Goal: Task Accomplishment & Management: Complete application form

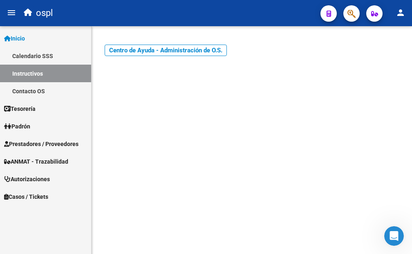
click at [28, 146] on span "Prestadores / Proveedores" at bounding box center [41, 143] width 74 height 9
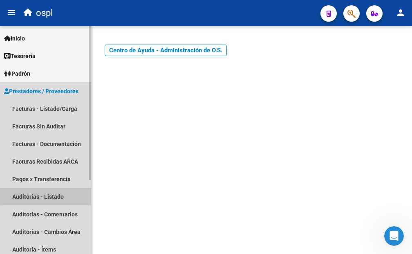
click at [78, 196] on link "Auditorías - Listado" at bounding box center [45, 197] width 91 height 18
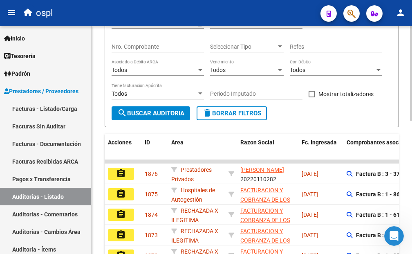
scroll to position [187, 0]
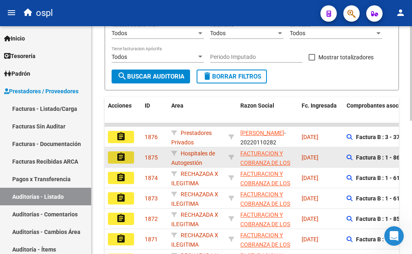
click at [130, 157] on button "assignment" at bounding box center [121, 157] width 26 height 12
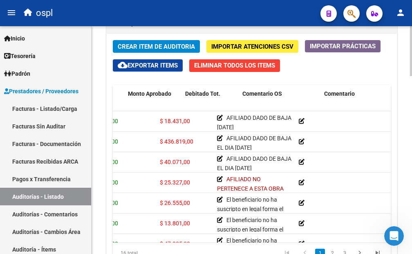
scroll to position [0, 151]
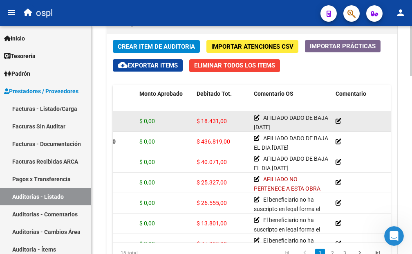
click at [338, 118] on icon at bounding box center [339, 121] width 6 height 6
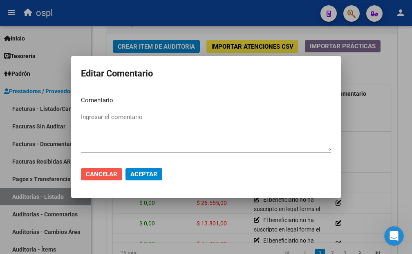
click at [115, 170] on button "Cancelar" at bounding box center [101, 174] width 41 height 12
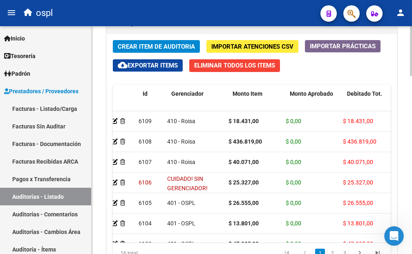
scroll to position [0, 0]
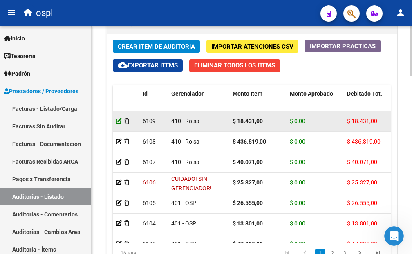
click at [118, 119] on icon at bounding box center [119, 121] width 6 height 6
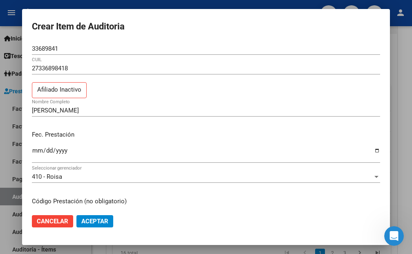
click at [121, 90] on div "27336898418 CUIL Afiliado Inactivo" at bounding box center [206, 83] width 348 height 42
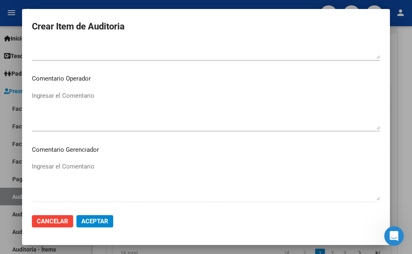
scroll to position [491, 0]
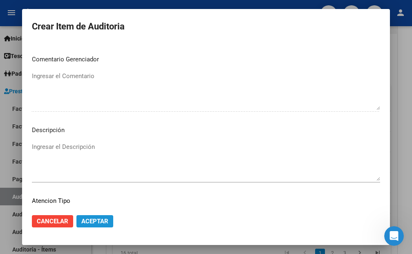
click at [106, 220] on span "Aceptar" at bounding box center [94, 221] width 27 height 7
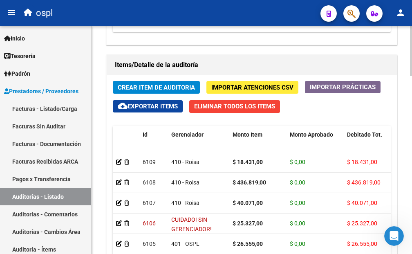
scroll to position [777, 0]
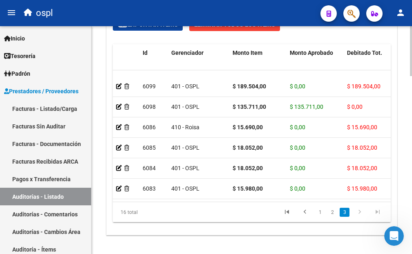
drag, startPoint x: 172, startPoint y: 195, endPoint x: 236, endPoint y: 200, distance: 64.5
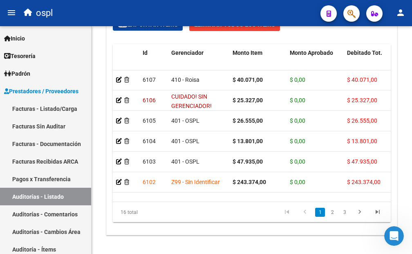
scroll to position [0, 0]
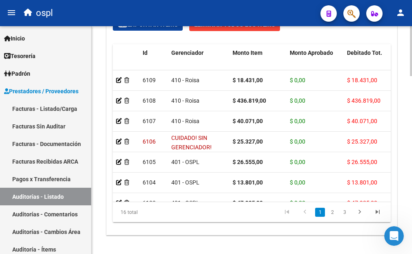
click at [166, 39] on div "Crear Item de Auditoria Importar Atenciones CSV Importar Prácticas cloud_downlo…" at bounding box center [252, 114] width 290 height 242
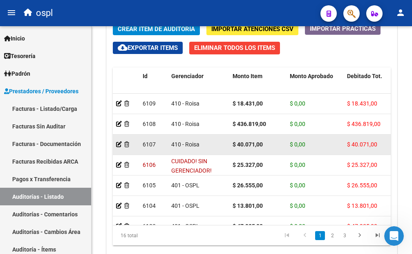
scroll to position [736, 0]
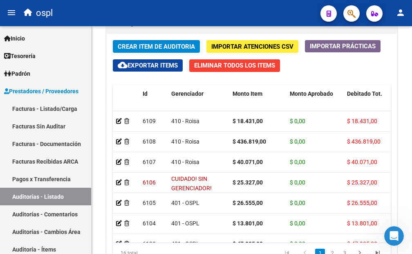
click at [237, 50] on span "Importar Atenciones CSV" at bounding box center [252, 46] width 82 height 7
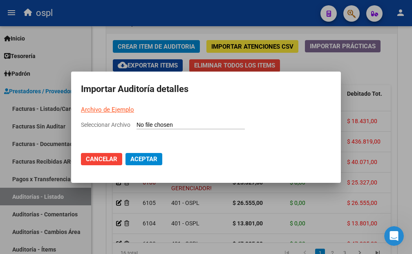
click at [158, 128] on input "Seleccionar Archivo" at bounding box center [191, 125] width 108 height 8
type input "C:\fakepath\AuditoriaItemsCreados (4).csv"
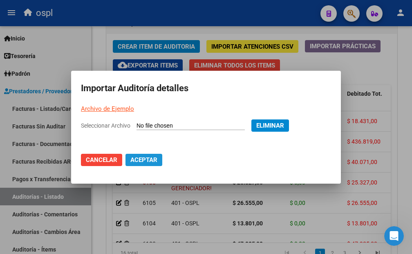
click at [140, 162] on span "Aceptar" at bounding box center [143, 159] width 27 height 7
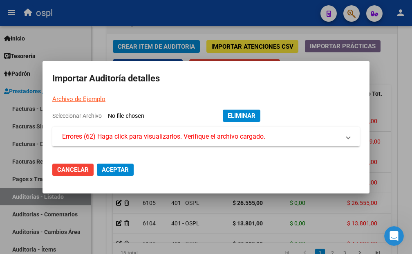
click at [184, 138] on span "Errores (62) Haga click para visualizarlos. Verifique el archivo cargado." at bounding box center [163, 137] width 203 height 10
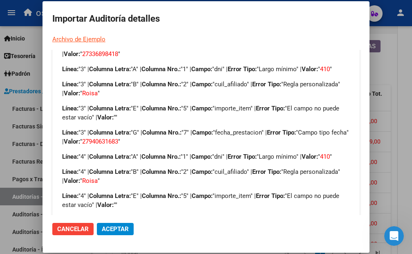
scroll to position [41, 0]
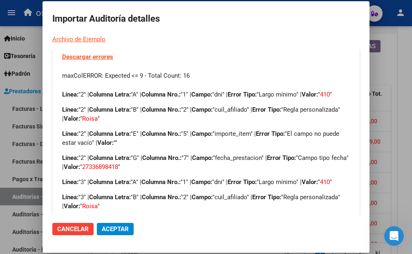
click at [83, 56] on link "Descargar errores" at bounding box center [87, 56] width 51 height 7
click at [394, 69] on div at bounding box center [206, 127] width 412 height 254
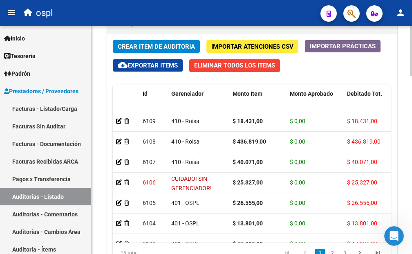
click at [221, 43] on span "Importar Atenciones CSV" at bounding box center [252, 46] width 82 height 7
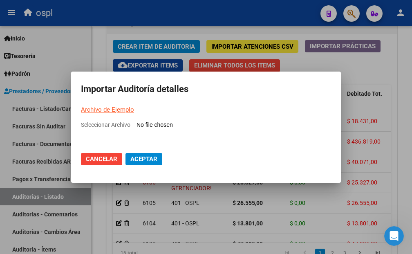
click at [146, 122] on input "Seleccionar Archivo" at bounding box center [191, 125] width 108 height 8
type input "C:\fakepath\AuditoriaItemsCreados (4).csv"
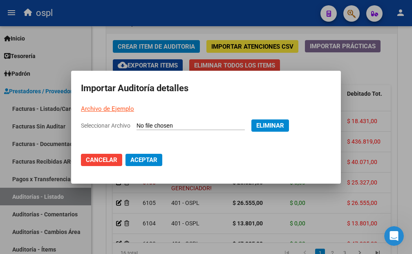
click at [148, 158] on span "Aceptar" at bounding box center [143, 159] width 27 height 7
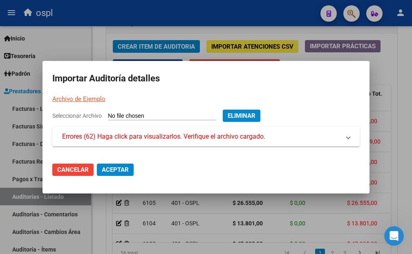
click at [206, 140] on span "Errores (62) Haga click para visualizarlos. Verifique el archivo cargado." at bounding box center [163, 137] width 203 height 10
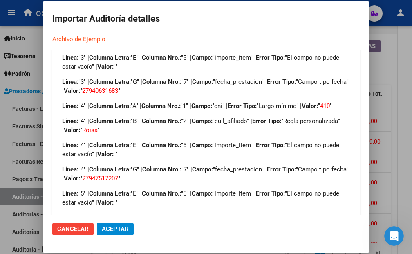
scroll to position [327, 0]
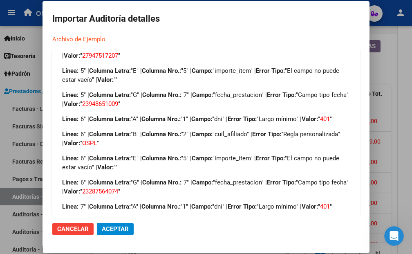
click at [383, 67] on div at bounding box center [206, 127] width 412 height 254
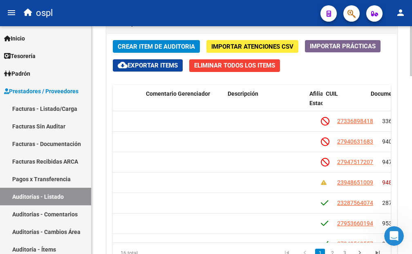
scroll to position [0, 436]
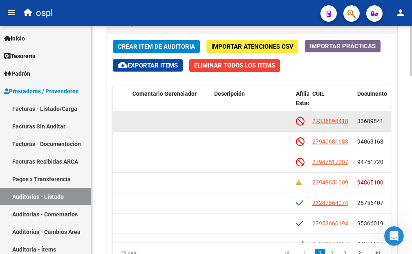
click at [245, 121] on datatable-body-cell at bounding box center [252, 121] width 82 height 20
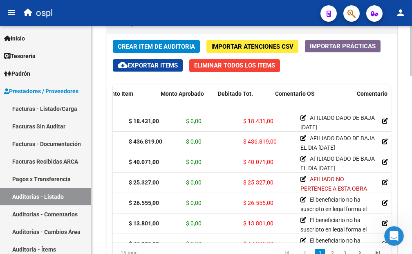
scroll to position [0, 185]
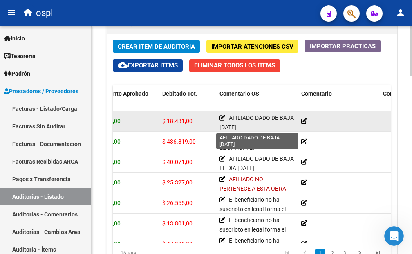
click at [239, 124] on span "AFILIADO DADO DE BAJA [DATE]" at bounding box center [257, 123] width 74 height 16
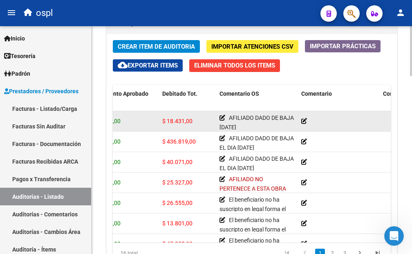
click at [239, 124] on span "AFILIADO DADO DE BAJA [DATE]" at bounding box center [257, 123] width 74 height 16
click at [228, 118] on div "AFILIADO DADO DE BAJA [DATE]" at bounding box center [257, 121] width 75 height 16
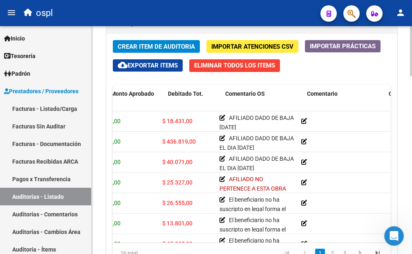
scroll to position [0, 0]
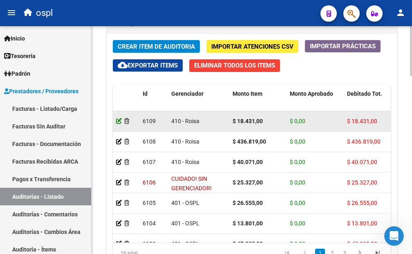
click at [119, 121] on icon at bounding box center [119, 121] width 6 height 6
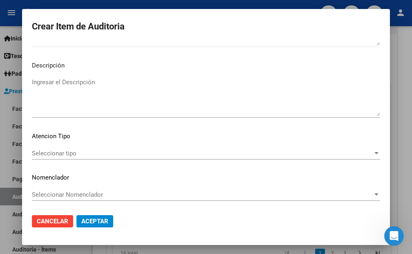
scroll to position [556, 0]
click at [85, 193] on span "Seleccionar Nomenclador" at bounding box center [202, 193] width 341 height 7
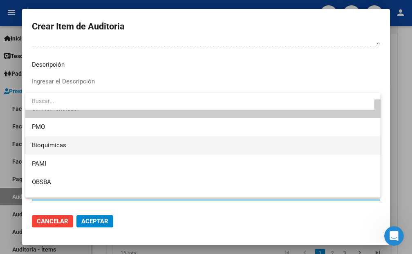
scroll to position [0, 0]
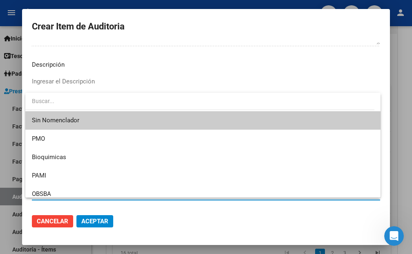
click at [111, 83] on div at bounding box center [206, 127] width 412 height 254
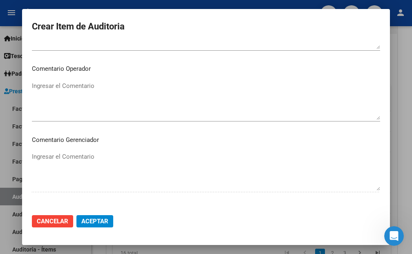
scroll to position [352, 0]
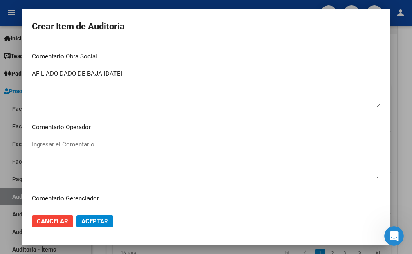
click at [87, 77] on textarea "AFILIADO DADO DE BAJA [DATE]" at bounding box center [206, 88] width 348 height 38
click at [74, 74] on textarea "AFILIADO DADO DE BAJA [DATE]" at bounding box center [206, 88] width 348 height 38
click at [81, 87] on textarea "AFILIADO DADO DE BAJA [DATE]" at bounding box center [206, 88] width 348 height 38
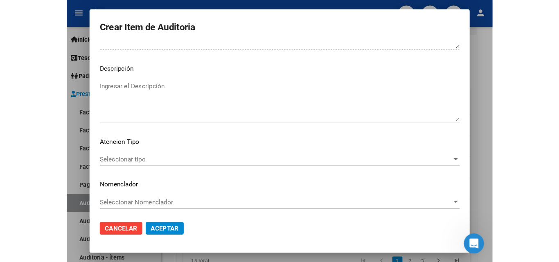
scroll to position [556, 0]
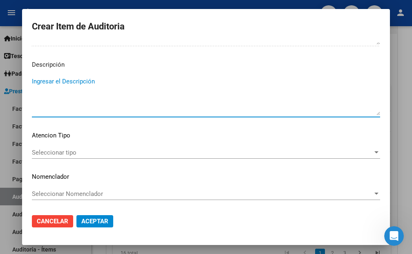
click at [81, 95] on textarea "Ingresar el Descripción" at bounding box center [206, 96] width 348 height 38
paste textarea "AFILIADO DADO DE BAJA [DATE]"
type textarea "AFILIADO DADO DE BAJA [DATE]"
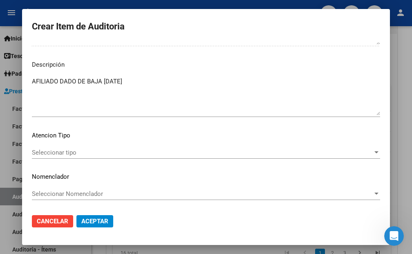
click at [106, 56] on mat-dialog-content "33689841 Nro Documento 27336898418 CUIL Afiliado Inactivo [PERSON_NAME] Nombre …" at bounding box center [206, 125] width 368 height 165
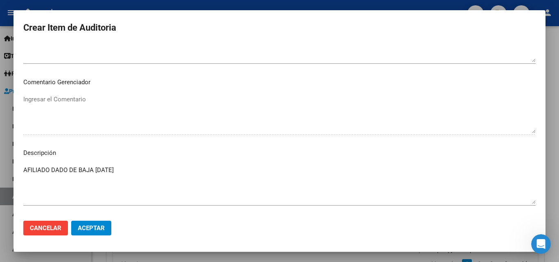
scroll to position [551, 0]
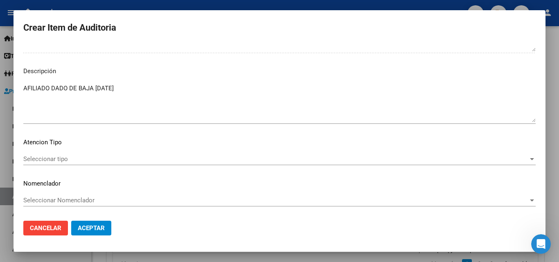
click at [117, 155] on div "Seleccionar tipo Seleccionar tipo" at bounding box center [279, 159] width 512 height 12
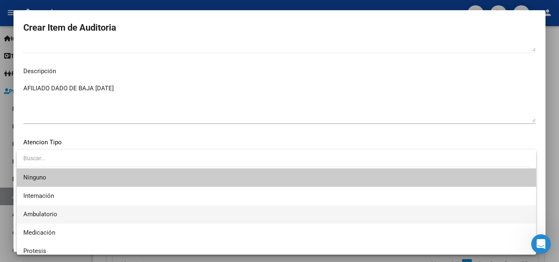
click at [101, 211] on span "Ambulatorio" at bounding box center [276, 214] width 506 height 18
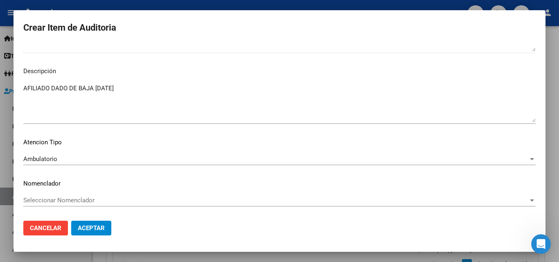
click at [100, 139] on p "Atencion Tipo" at bounding box center [279, 142] width 512 height 9
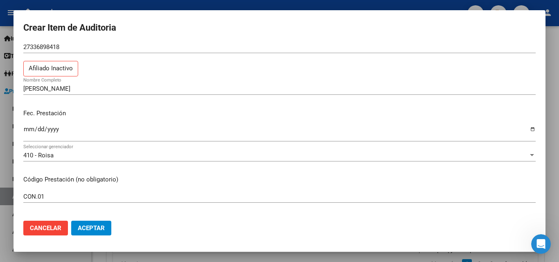
scroll to position [19, 0]
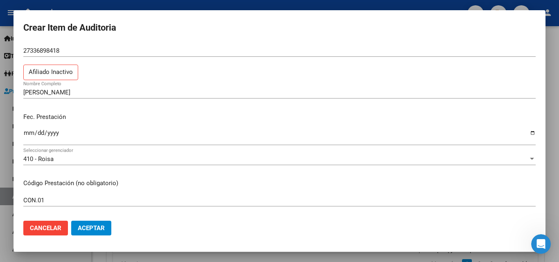
click at [104, 227] on span "Aceptar" at bounding box center [91, 228] width 27 height 7
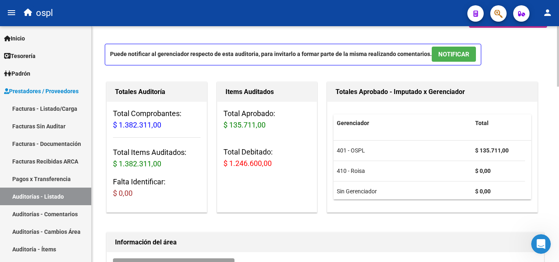
scroll to position [0, 0]
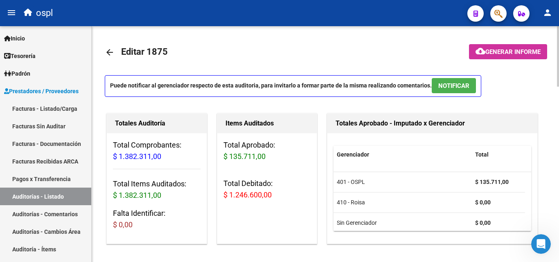
click at [412, 54] on span "Generar informe" at bounding box center [512, 51] width 55 height 7
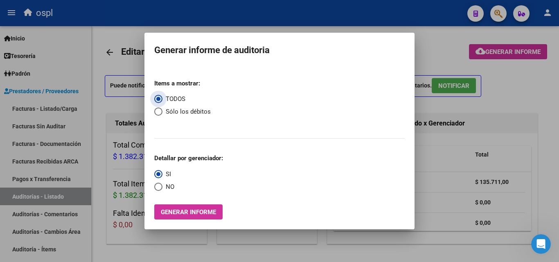
click at [164, 109] on span "Sólo los débitos" at bounding box center [186, 111] width 48 height 9
click at [162, 109] on input "Sólo los débitos" at bounding box center [158, 112] width 8 height 8
radio input "true"
click at [165, 189] on span "NO" at bounding box center [168, 186] width 12 height 9
click at [162, 189] on input "NO" at bounding box center [158, 187] width 8 height 8
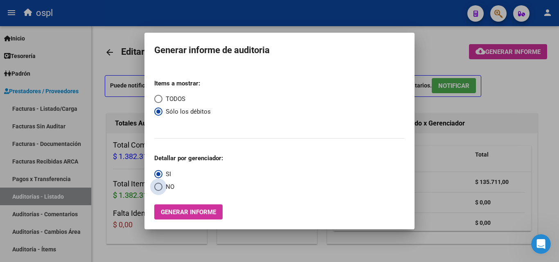
radio input "true"
click at [176, 217] on button "Generar informe" at bounding box center [188, 212] width 68 height 15
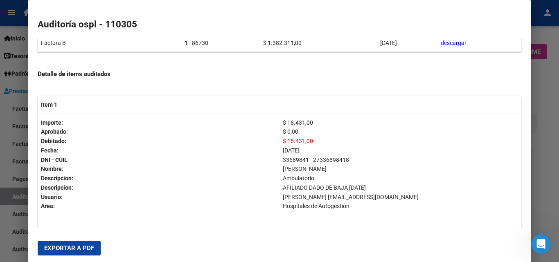
scroll to position [123, 0]
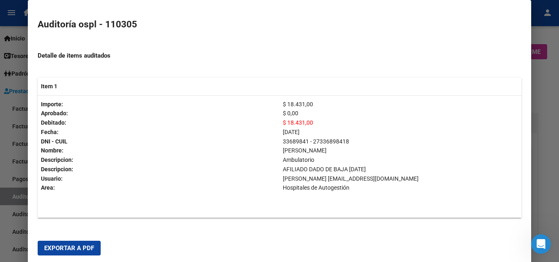
click at [412, 69] on div at bounding box center [279, 131] width 559 height 262
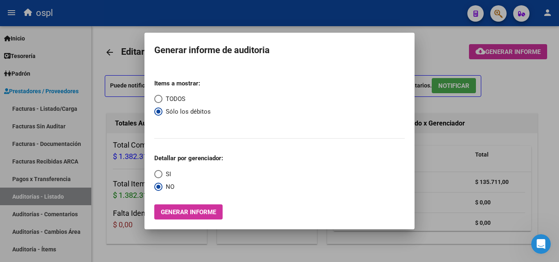
click at [412, 86] on div at bounding box center [279, 131] width 559 height 262
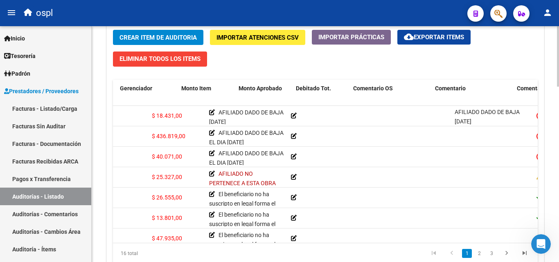
scroll to position [0, 0]
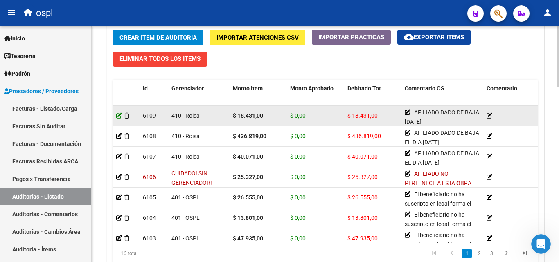
click at [120, 113] on icon at bounding box center [119, 116] width 6 height 6
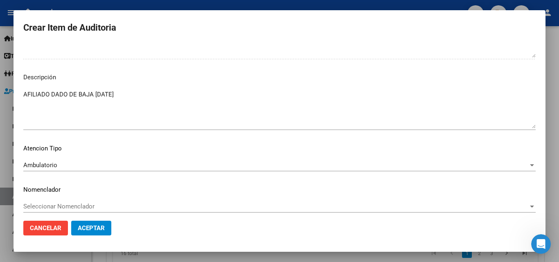
scroll to position [551, 0]
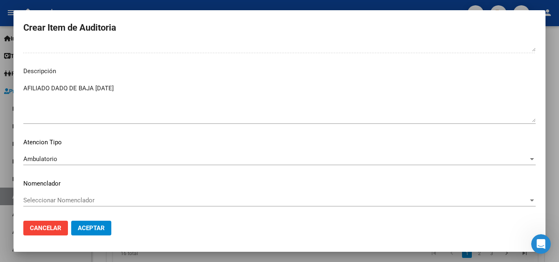
click at [158, 154] on div "Ambulatorio Seleccionar tipo" at bounding box center [279, 159] width 512 height 12
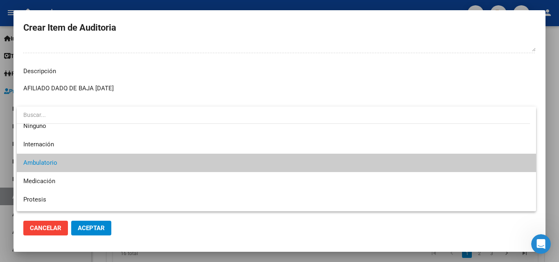
scroll to position [0, 0]
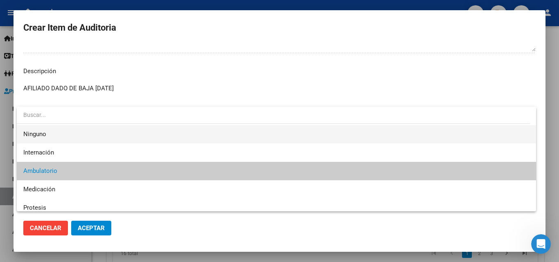
click at [152, 133] on span "Ninguno" at bounding box center [276, 134] width 506 height 18
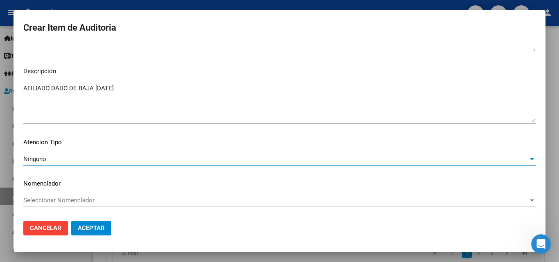
click at [151, 146] on p "Atencion Tipo" at bounding box center [279, 142] width 512 height 9
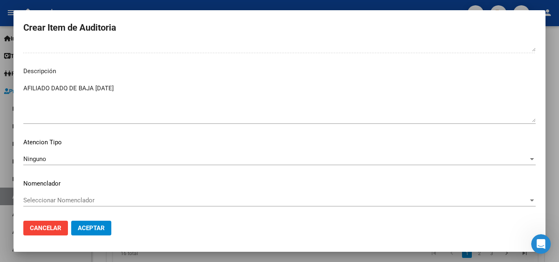
click at [146, 160] on div "Ninguno" at bounding box center [275, 158] width 505 height 7
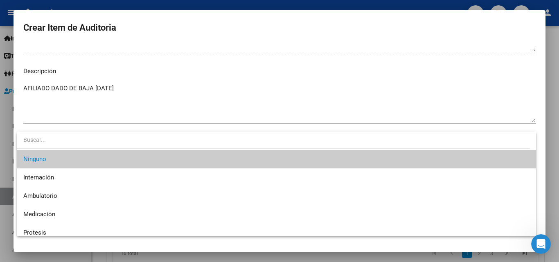
click at [139, 143] on input "dropdown search" at bounding box center [273, 139] width 513 height 17
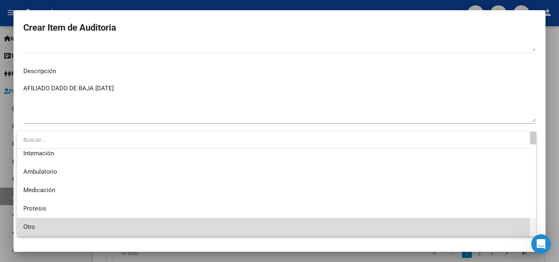
click at [60, 229] on span "Otro" at bounding box center [276, 227] width 506 height 18
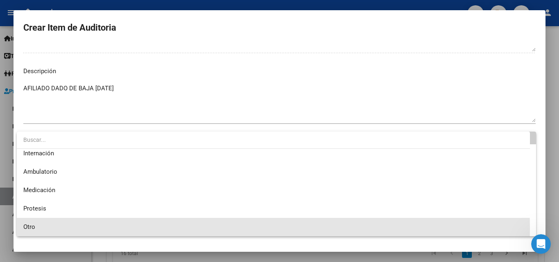
scroll to position [23, 0]
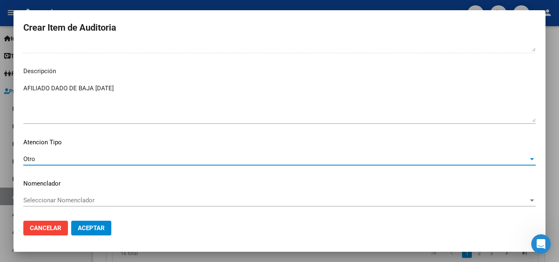
click at [48, 157] on div "Otro" at bounding box center [275, 158] width 505 height 7
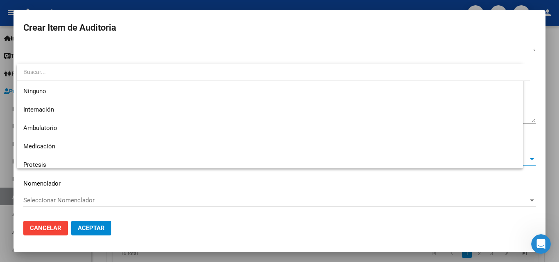
scroll to position [0, 0]
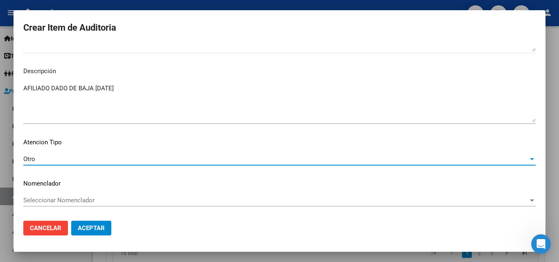
click at [47, 157] on div "Otro" at bounding box center [275, 158] width 505 height 7
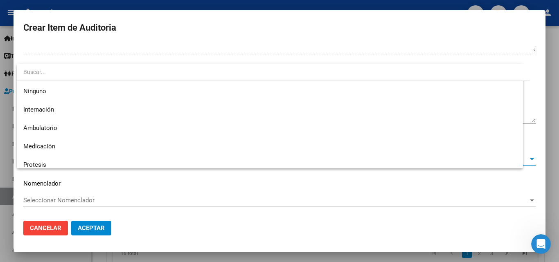
scroll to position [24, 0]
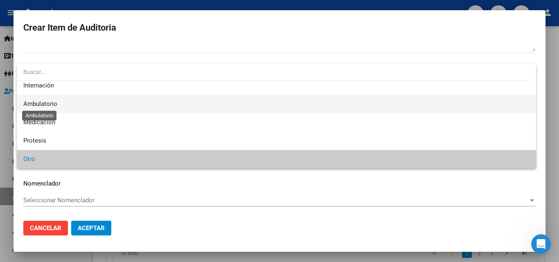
click at [43, 107] on span "Ambulatorio" at bounding box center [40, 103] width 34 height 7
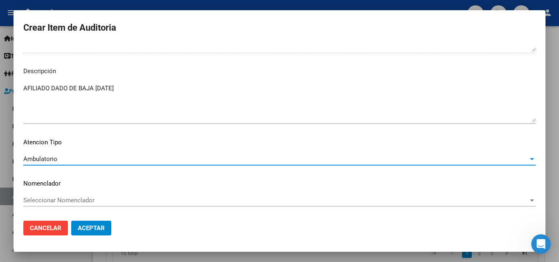
click at [114, 132] on mat-dialog-content "33689841 Nro Documento 27336898418 CUIL Afiliado Inactivo [PERSON_NAME] Nombre …" at bounding box center [279, 129] width 532 height 171
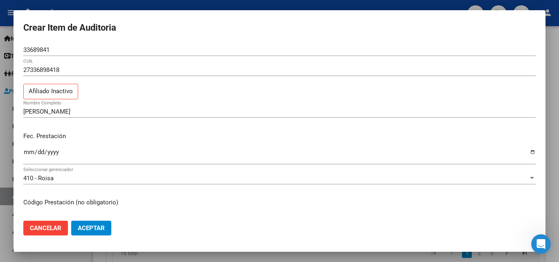
scroll to position [82, 0]
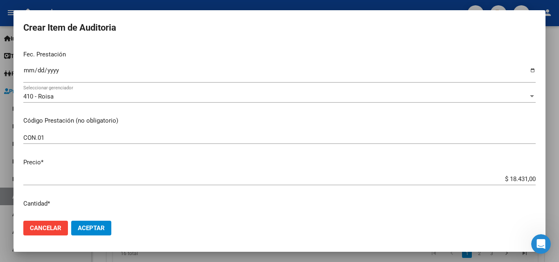
click at [165, 155] on mat-dialog-content "33689841 Nro Documento 27336898418 CUIL Afiliado Inactivo [PERSON_NAME] Nombre …" at bounding box center [279, 129] width 532 height 171
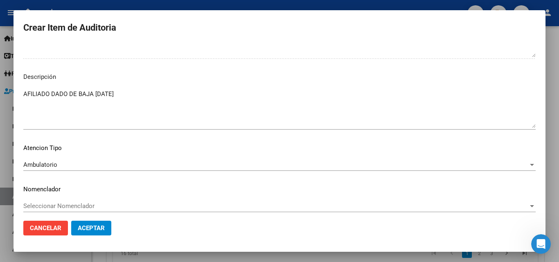
scroll to position [551, 0]
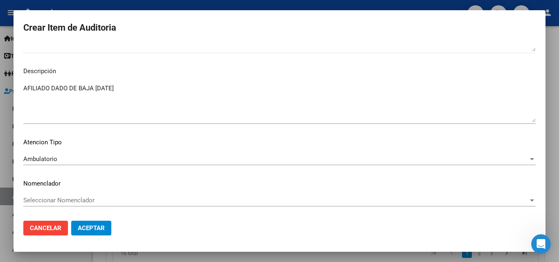
click at [131, 204] on span "Seleccionar Nomenclador" at bounding box center [275, 200] width 505 height 7
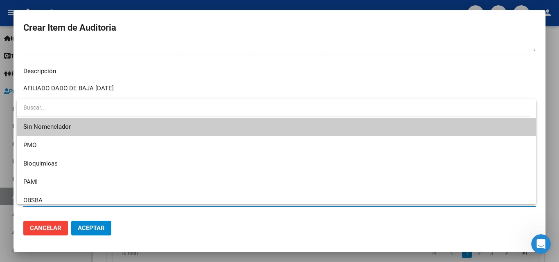
click at [71, 109] on input "dropdown search" at bounding box center [273, 107] width 513 height 17
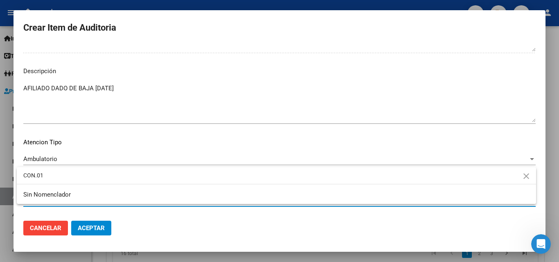
type input "CON.01"
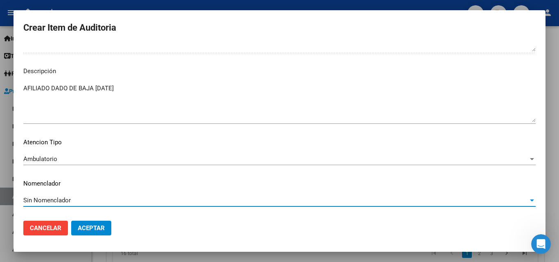
click at [146, 204] on div "Sin Nomenclador" at bounding box center [275, 200] width 505 height 7
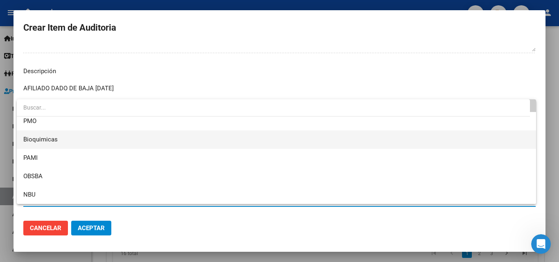
scroll to position [0, 0]
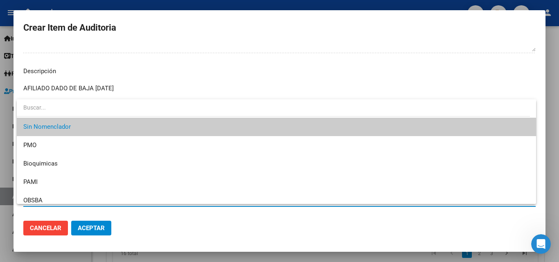
click at [81, 110] on input "dropdown search" at bounding box center [273, 107] width 513 height 17
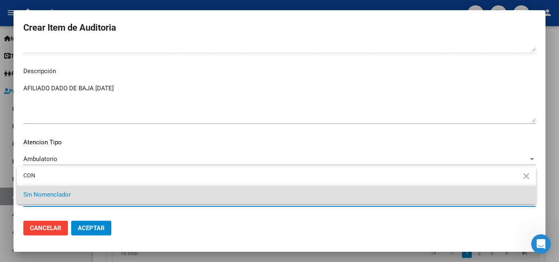
type input "CON"
click at [149, 104] on div at bounding box center [279, 131] width 559 height 262
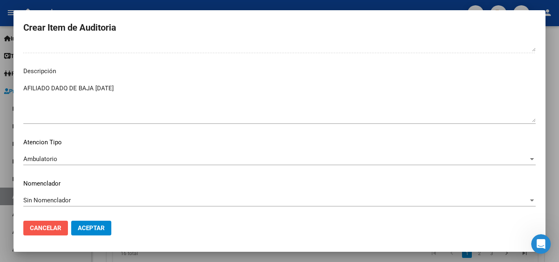
click at [44, 227] on span "Cancelar" at bounding box center [45, 228] width 31 height 7
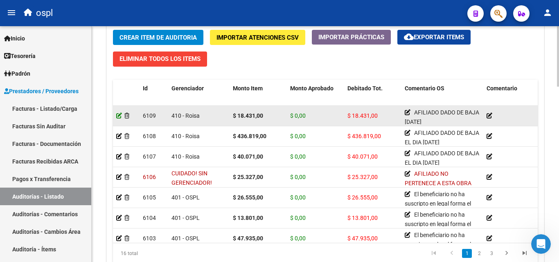
click at [119, 116] on icon at bounding box center [119, 116] width 6 height 6
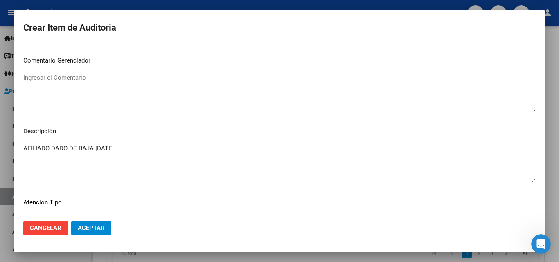
scroll to position [551, 0]
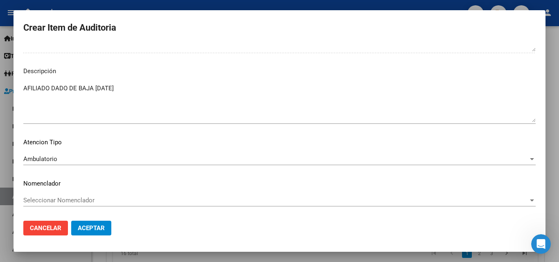
click at [176, 157] on div "Ambulatorio" at bounding box center [275, 158] width 505 height 7
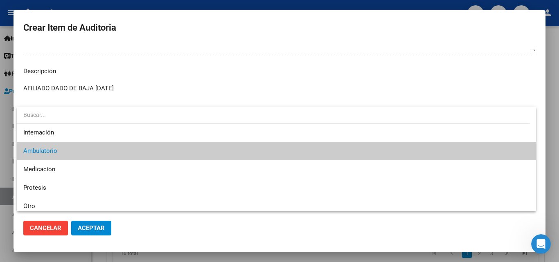
scroll to position [24, 0]
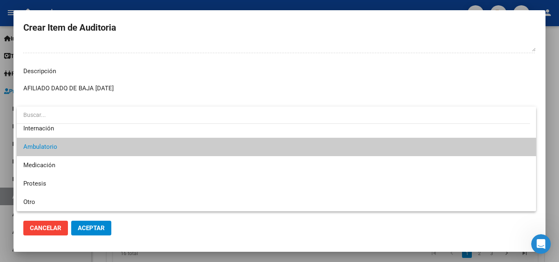
click at [172, 89] on div at bounding box center [279, 131] width 559 height 262
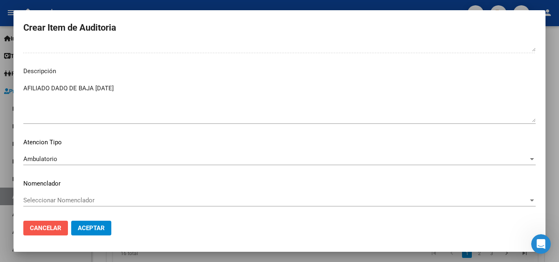
click at [54, 226] on span "Cancelar" at bounding box center [45, 228] width 31 height 7
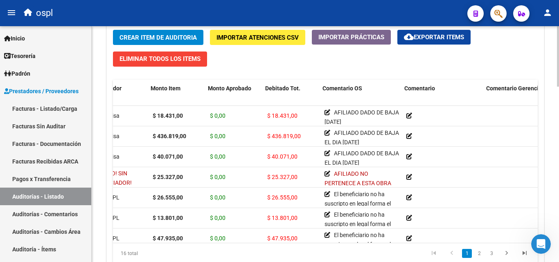
scroll to position [0, 82]
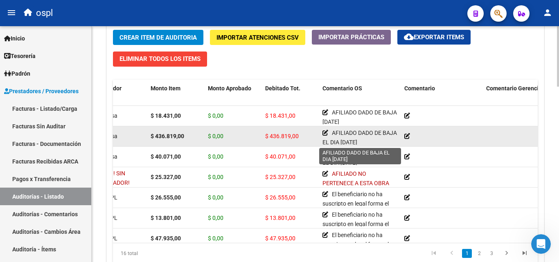
click at [345, 134] on span "AFILIADO DADO DE BAJA EL DIA [DATE]" at bounding box center [359, 138] width 74 height 16
copy div "AFILIADO DADO DE BAJA EL DIA [DATE]"
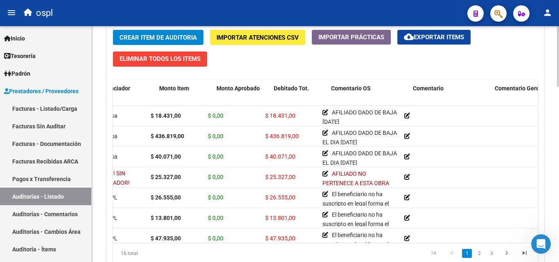
scroll to position [0, 0]
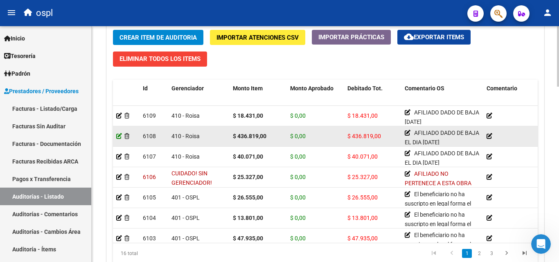
click at [119, 137] on icon at bounding box center [119, 136] width 6 height 6
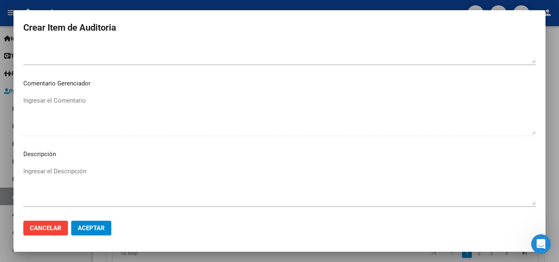
scroll to position [551, 0]
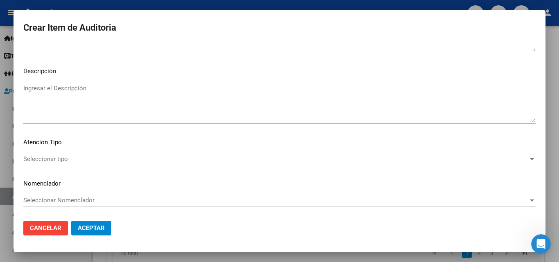
click at [104, 96] on textarea "Ingresar el Descripción" at bounding box center [279, 103] width 512 height 38
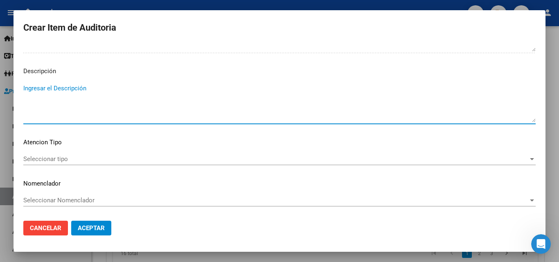
paste textarea "AFILIADO DADO DE BAJA EL DIA [DATE]"
click at [29, 89] on textarea "AFILIADO DADO DE BAJA EL DIA [DATE]" at bounding box center [279, 103] width 512 height 38
type textarea "AFILIADO DADO DE BAJA EL DIA [DATE]"
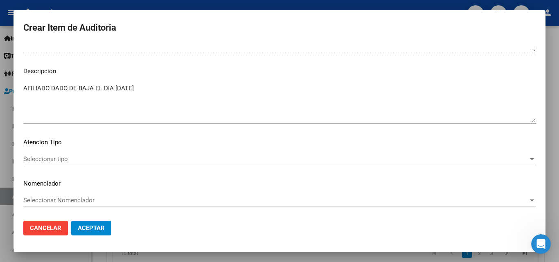
click at [135, 68] on p "Descripción" at bounding box center [279, 71] width 512 height 9
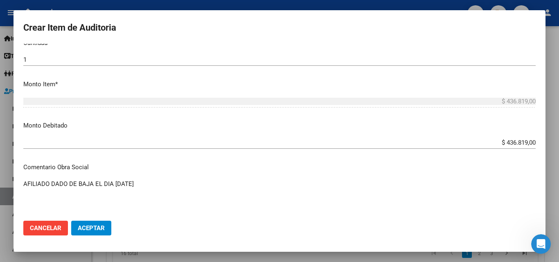
scroll to position [183, 0]
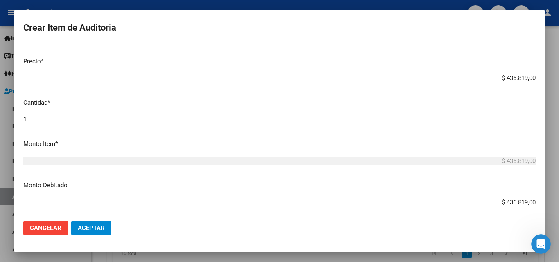
click at [96, 232] on span "Aceptar" at bounding box center [91, 228] width 27 height 7
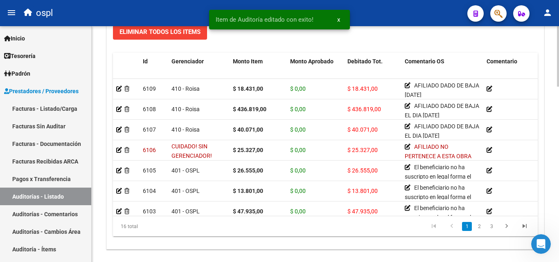
scroll to position [654, 0]
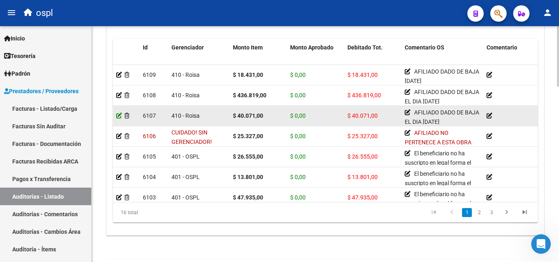
click at [119, 118] on icon at bounding box center [119, 116] width 6 height 6
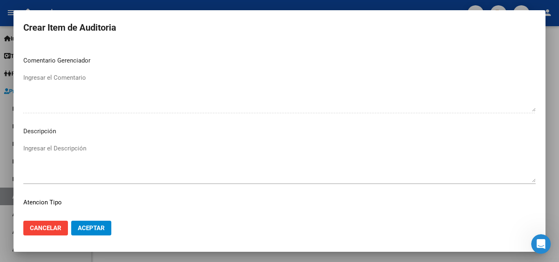
scroll to position [368, 0]
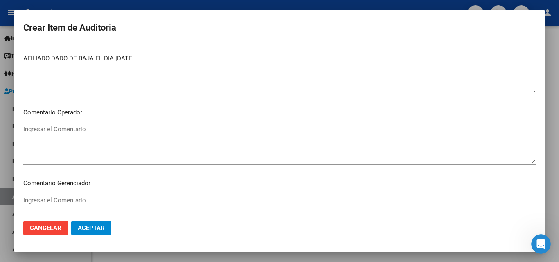
click at [53, 59] on textarea "AFILIADO DADO DE BAJA EL DIA [DATE]" at bounding box center [279, 73] width 512 height 38
click at [80, 79] on textarea "AFILIADO DADO DE BAJA EL DIA [DATE]" at bounding box center [279, 73] width 512 height 38
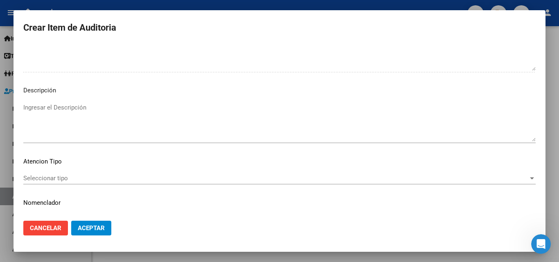
scroll to position [551, 0]
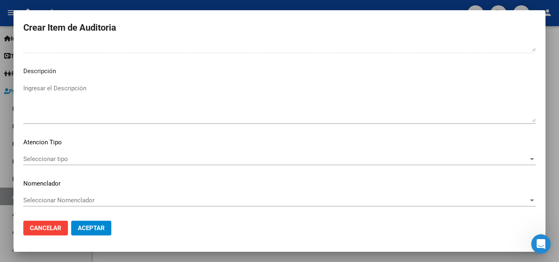
click at [79, 98] on textarea "Ingresar el Descripción" at bounding box center [279, 103] width 512 height 38
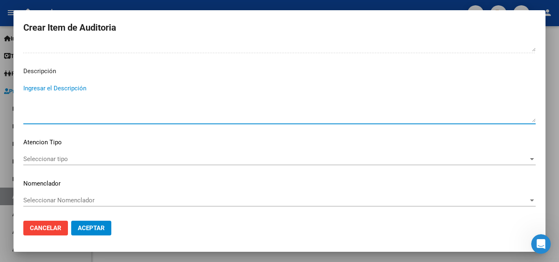
paste textarea "AFILIADO DADO DE BAJA EL DIA [DATE]"
type textarea "AFILIADO DADO DE BAJA EL DIA [DATE]"
click at [104, 225] on span "Aceptar" at bounding box center [91, 228] width 27 height 7
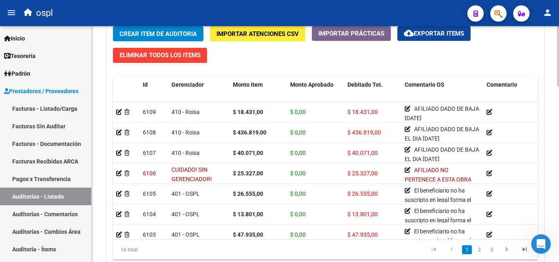
scroll to position [686, 0]
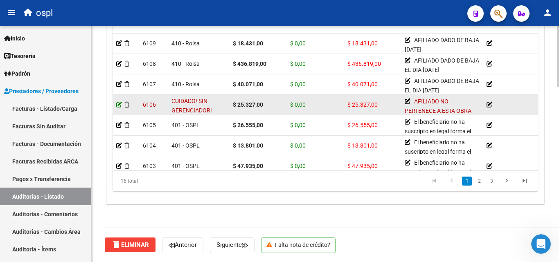
click at [120, 105] on icon at bounding box center [119, 105] width 6 height 6
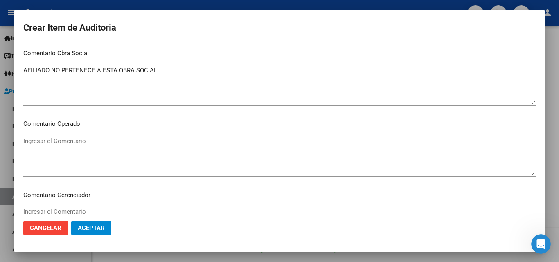
scroll to position [327, 0]
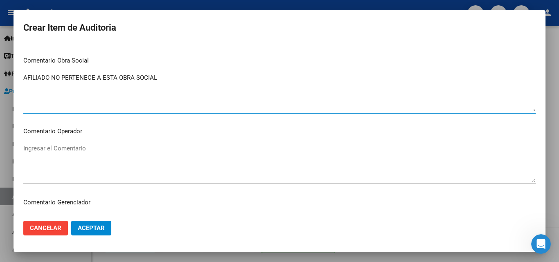
click at [54, 74] on textarea "AFILIADO NO PERTENECE A ESTA OBRA SOCIAL" at bounding box center [279, 92] width 512 height 38
click at [83, 99] on textarea "AFILIADO NO PERTENECE A ESTA OBRA SOCIAL" at bounding box center [279, 92] width 512 height 38
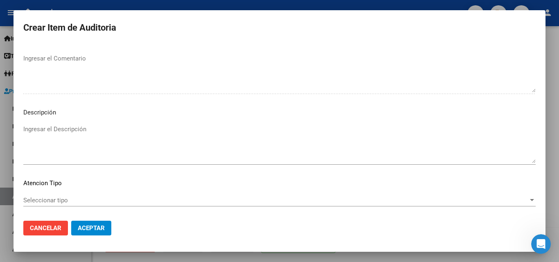
scroll to position [491, 0]
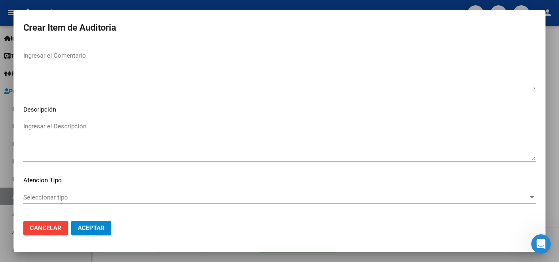
click at [99, 133] on textarea "Ingresar el Descripción" at bounding box center [279, 141] width 512 height 38
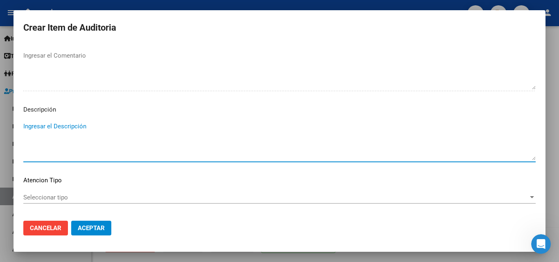
paste textarea "AFILIADO NO PERTENECE A ESTA OBRA SOCIAL"
type textarea "AFILIADO NO PERTENECE A ESTA OBRA SOCIAL"
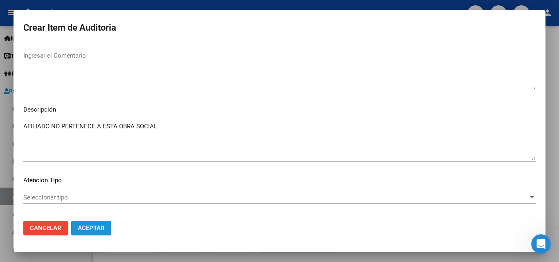
click at [101, 223] on button "Aceptar" at bounding box center [91, 228] width 40 height 15
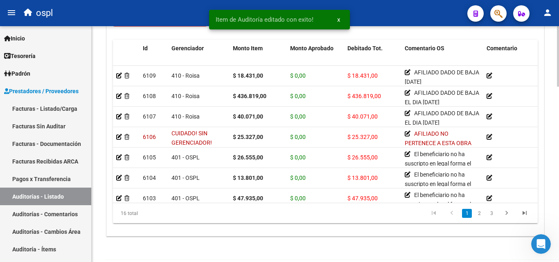
scroll to position [654, 0]
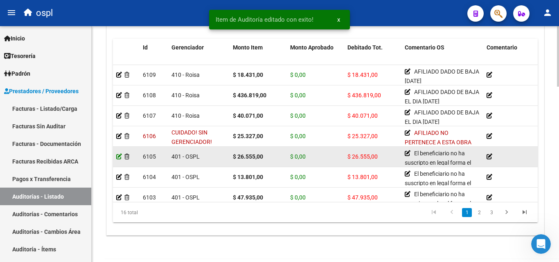
click at [117, 157] on icon at bounding box center [119, 157] width 6 height 6
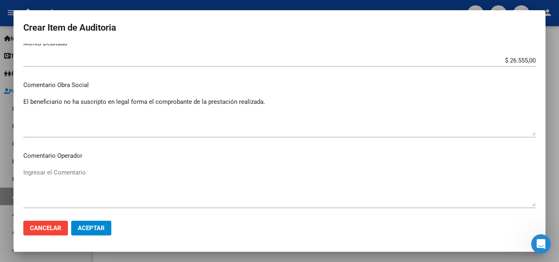
scroll to position [327, 0]
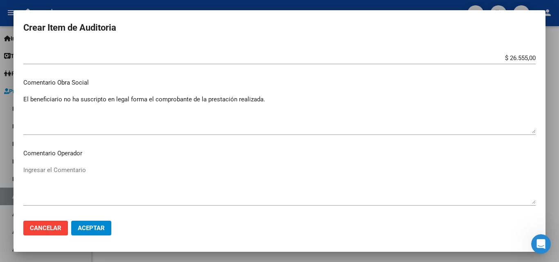
click at [124, 103] on textarea "El beneficiario no ha suscripto en legal forma el comprobante de la prestación …" at bounding box center [279, 114] width 512 height 38
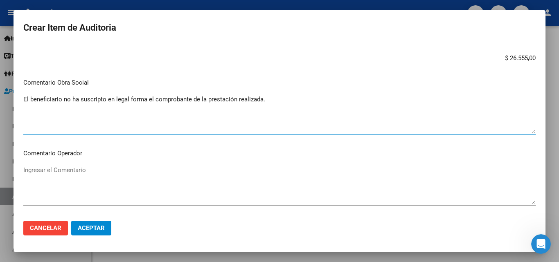
click at [124, 103] on textarea "El beneficiario no ha suscripto en legal forma el comprobante de la prestación …" at bounding box center [279, 114] width 512 height 38
click at [128, 117] on textarea "El beneficiario no ha suscripto en legal forma el comprobante de la prestación …" at bounding box center [279, 114] width 512 height 38
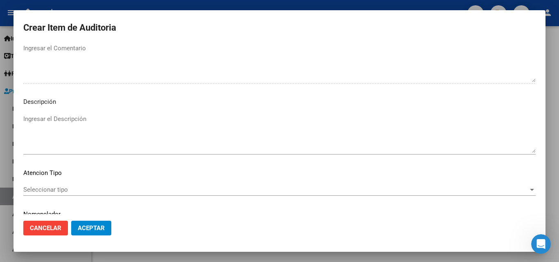
scroll to position [551, 0]
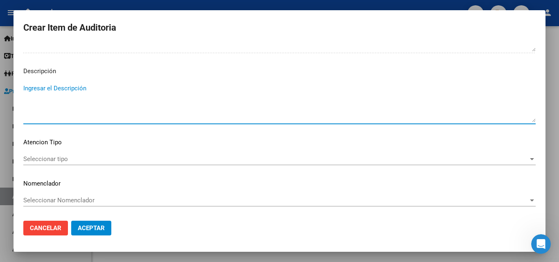
click at [95, 101] on textarea "Ingresar el Descripción" at bounding box center [279, 103] width 512 height 38
paste textarea "El beneficiario no ha suscripto en legal forma el comprobante de la prestación …"
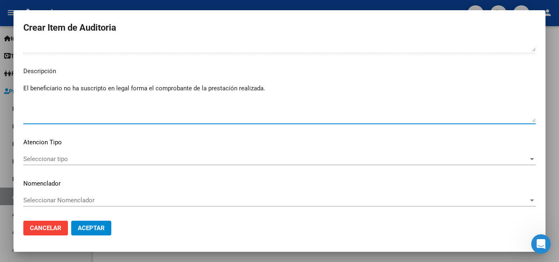
type textarea "El beneficiario no ha suscripto en legal forma el comprobante de la prestación …"
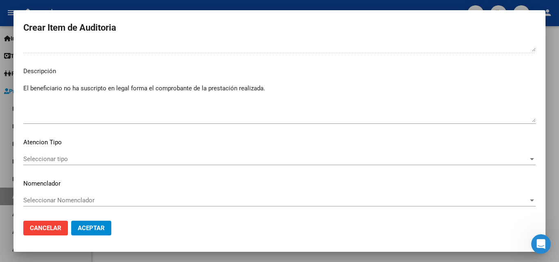
click at [90, 70] on p "Descripción" at bounding box center [279, 71] width 512 height 9
click at [103, 224] on button "Aceptar" at bounding box center [91, 228] width 40 height 15
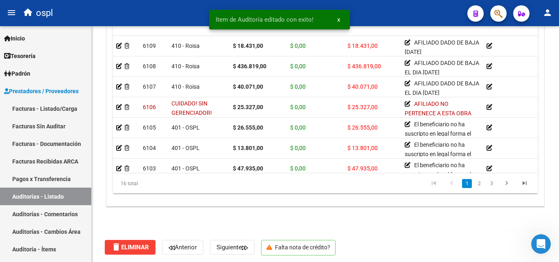
scroll to position [686, 0]
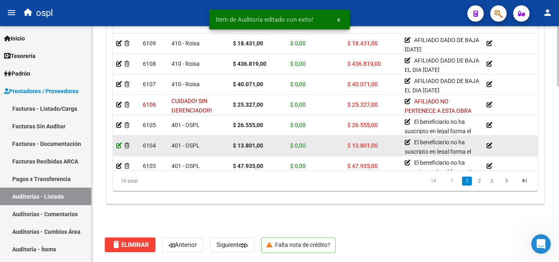
click at [118, 144] on icon at bounding box center [119, 146] width 6 height 6
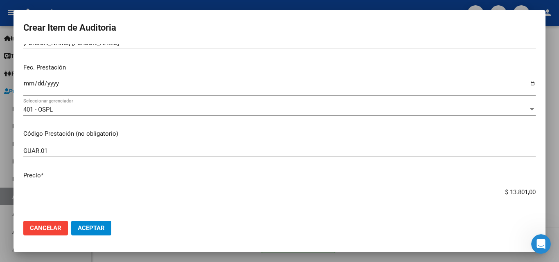
scroll to position [245, 0]
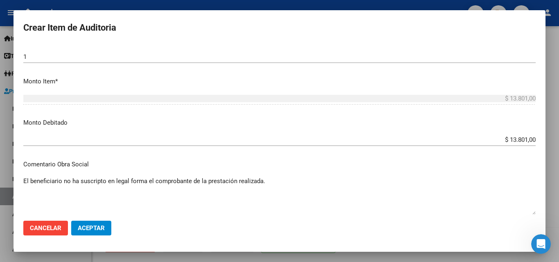
click at [144, 175] on div "El beneficiario no ha suscripto en legal forma el comprobante de la prestación …" at bounding box center [279, 196] width 512 height 42
click at [142, 175] on mat-dialog-content "95366019 Nro Documento 27953660194 CUIL Afiliado Activo [PERSON_NAME] [PERSON_N…" at bounding box center [279, 129] width 532 height 171
click at [142, 181] on textarea "El beneficiario no ha suscripto en legal forma el comprobante de la prestación …" at bounding box center [279, 196] width 512 height 38
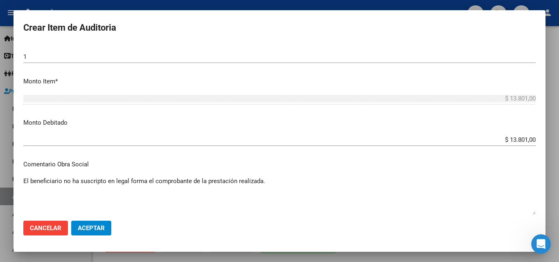
click at [127, 155] on mat-dialog-content "95366019 Nro Documento 27953660194 CUIL Afiliado Activo [PERSON_NAME] [PERSON_N…" at bounding box center [279, 129] width 532 height 171
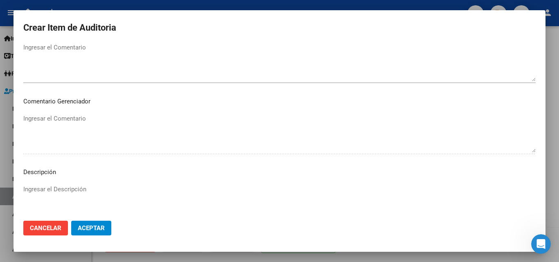
scroll to position [551, 0]
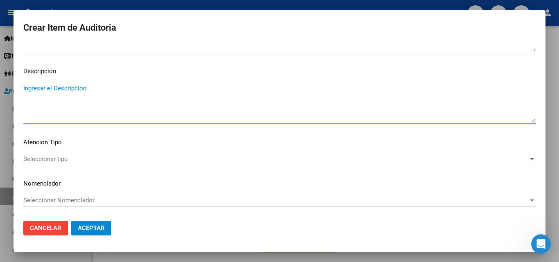
click at [69, 107] on textarea "Ingresar el Descripción" at bounding box center [279, 103] width 512 height 38
paste textarea "El beneficiario no ha suscripto en legal forma el comprobante de la prestación …"
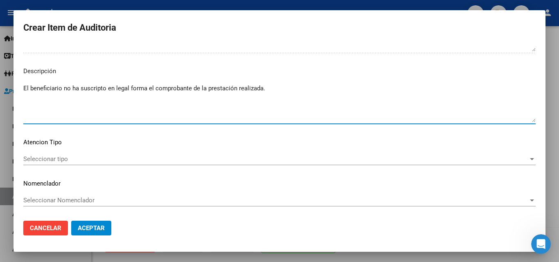
type textarea "El beneficiario no ha suscripto en legal forma el comprobante de la prestación …"
click at [103, 229] on span "Aceptar" at bounding box center [91, 228] width 27 height 7
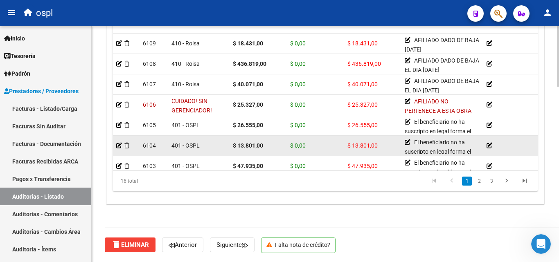
scroll to position [41, 0]
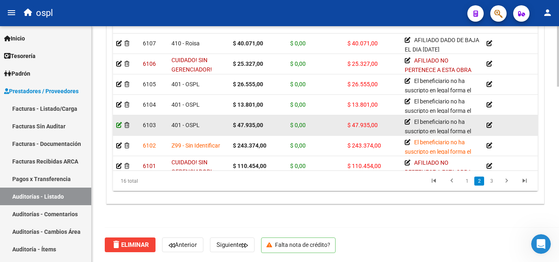
click at [118, 124] on icon at bounding box center [119, 125] width 6 height 6
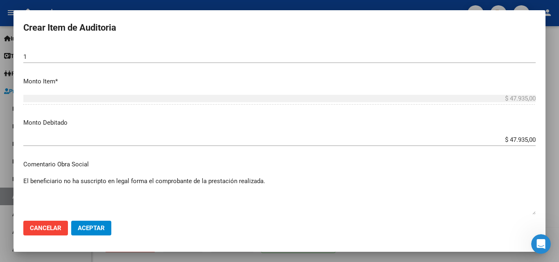
scroll to position [368, 0]
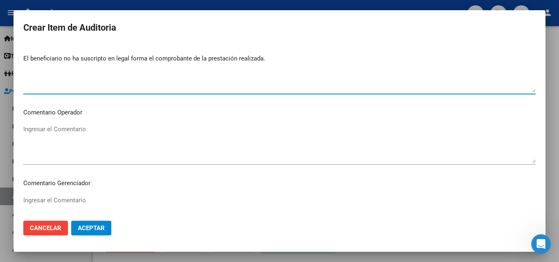
click at [94, 56] on textarea "El beneficiario no ha suscripto en legal forma el comprobante de la prestación …" at bounding box center [279, 73] width 512 height 38
click at [101, 75] on textarea "El beneficiario no ha suscripto en legal forma el comprobante de la prestación …" at bounding box center [279, 73] width 512 height 38
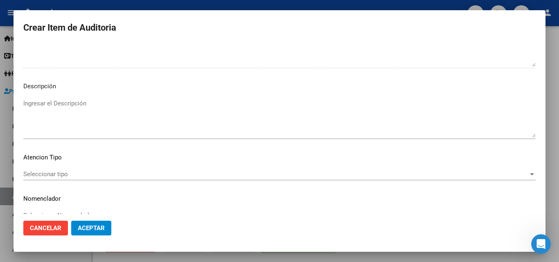
scroll to position [551, 0]
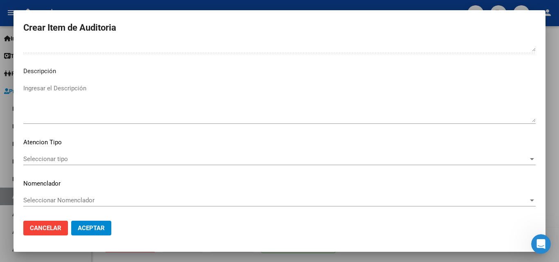
click at [114, 108] on textarea "Ingresar el Descripción" at bounding box center [279, 103] width 512 height 38
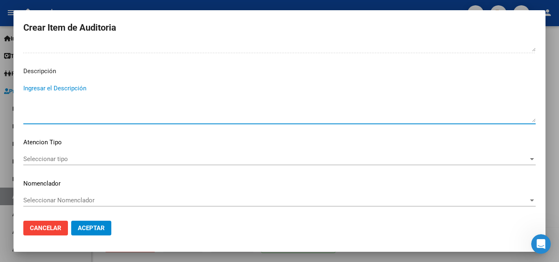
paste textarea "El beneficiario no ha suscripto en legal forma el comprobante de la prestación …"
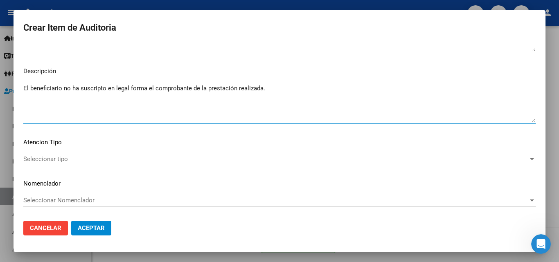
type textarea "El beneficiario no ha suscripto en legal forma el comprobante de la prestación …"
click at [104, 225] on button "Aceptar" at bounding box center [91, 228] width 40 height 15
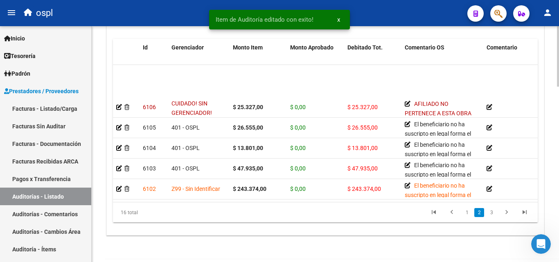
scroll to position [82, 0]
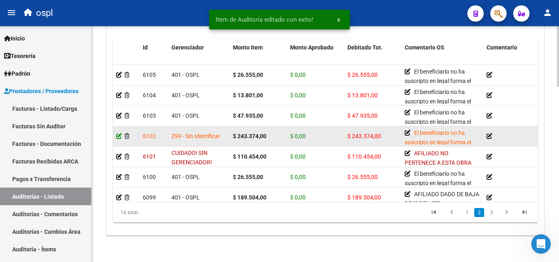
click at [119, 135] on icon at bounding box center [119, 136] width 6 height 6
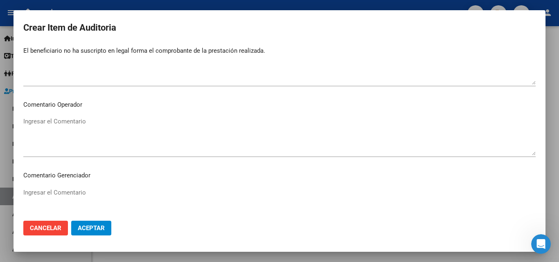
scroll to position [286, 0]
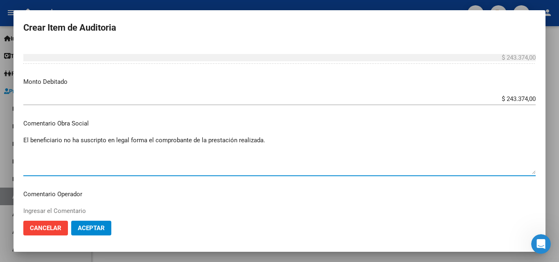
click at [121, 141] on textarea "El beneficiario no ha suscripto en legal forma el comprobante de la prestación …" at bounding box center [279, 155] width 512 height 38
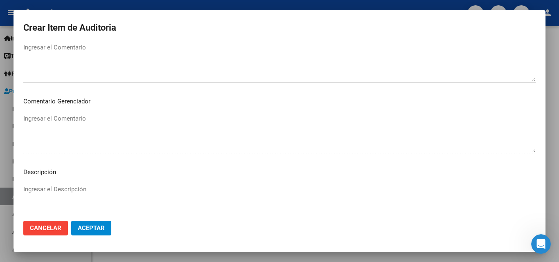
scroll to position [551, 0]
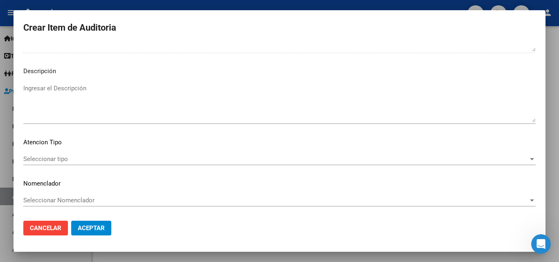
click at [86, 96] on textarea "Ingresar el Descripción" at bounding box center [279, 103] width 512 height 38
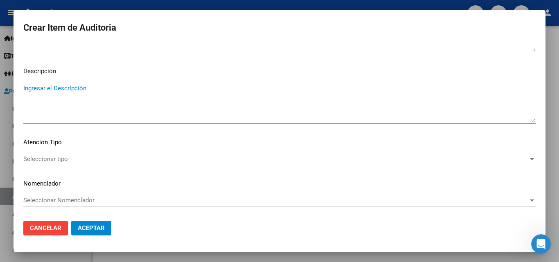
paste textarea "El beneficiario no ha suscripto en legal forma el comprobante de la prestación …"
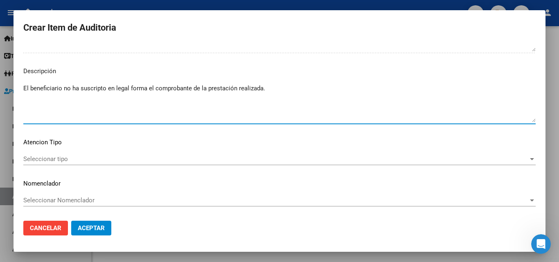
type textarea "El beneficiario no ha suscripto en legal forma el comprobante de la prestación …"
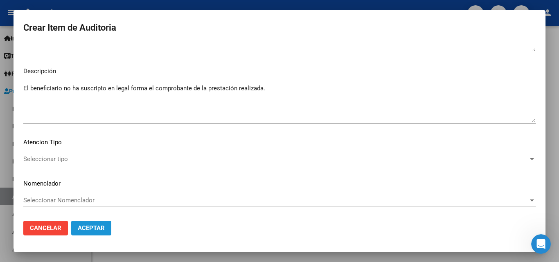
click at [102, 225] on span "Aceptar" at bounding box center [91, 228] width 27 height 7
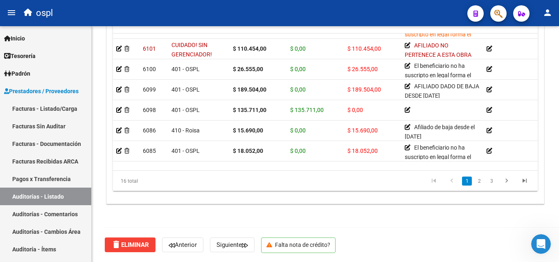
scroll to position [117, 0]
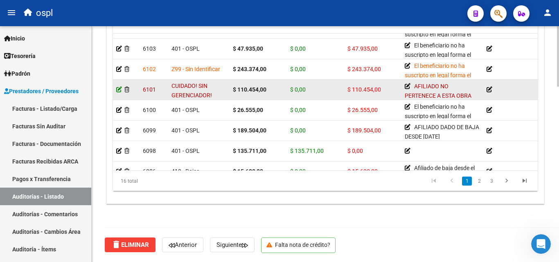
click at [119, 89] on icon at bounding box center [119, 90] width 6 height 6
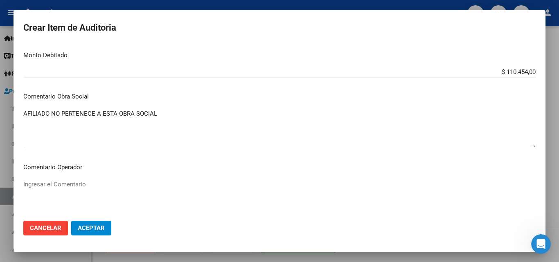
scroll to position [286, 0]
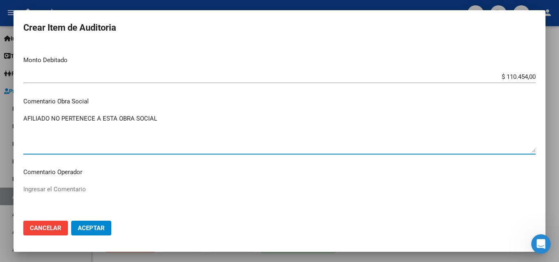
click at [92, 119] on textarea "AFILIADO NO PERTENECE A ESTA OBRA SOCIAL" at bounding box center [279, 133] width 512 height 38
click at [113, 137] on textarea "AFILIADO NO PERTENECE A ESTA OBRA SOCIAL" at bounding box center [279, 133] width 512 height 38
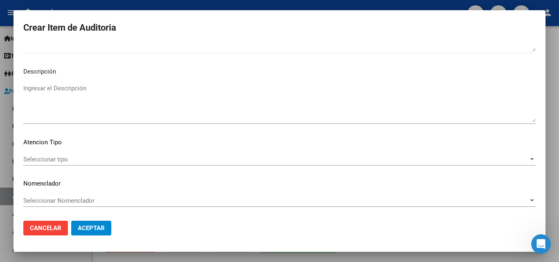
scroll to position [529, 0]
click at [92, 90] on textarea "Ingresar el Descripción" at bounding box center [279, 102] width 512 height 38
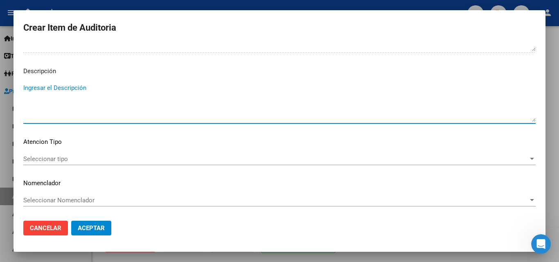
paste textarea "AFILIADO NO PERTENECE A ESTA OBRA SOCIAL"
type textarea "AFILIADO NO PERTENECE A ESTA OBRA SOCIAL"
click at [102, 223] on button "Aceptar" at bounding box center [91, 228] width 40 height 15
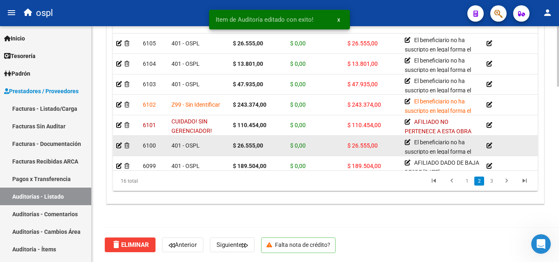
scroll to position [123, 0]
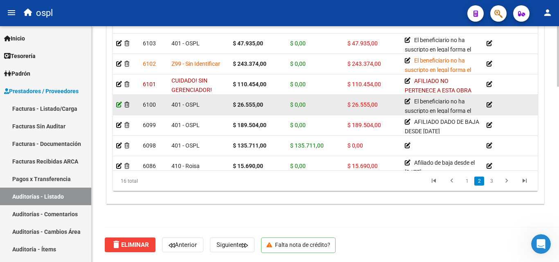
click at [121, 103] on icon at bounding box center [119, 105] width 6 height 6
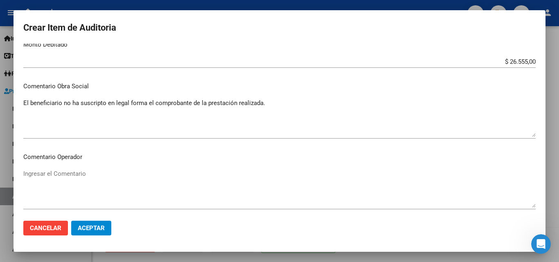
scroll to position [327, 0]
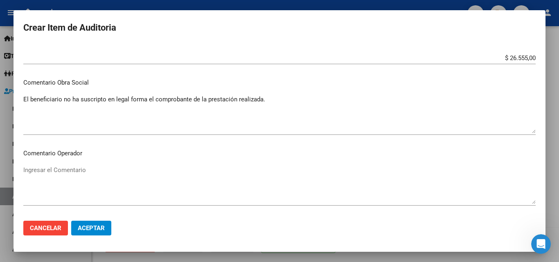
click at [112, 100] on textarea "El beneficiario no ha suscripto en legal forma el comprobante de la prestación …" at bounding box center [279, 114] width 512 height 38
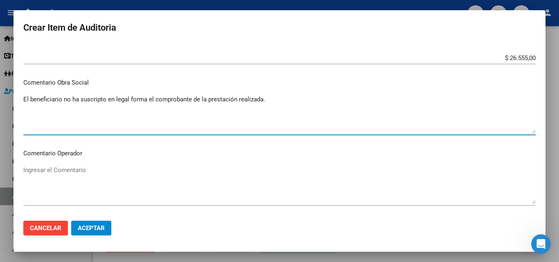
click at [112, 100] on textarea "El beneficiario no ha suscripto en legal forma el comprobante de la prestación …" at bounding box center [279, 114] width 512 height 38
click at [119, 118] on textarea "El beneficiario no ha suscripto en legal forma el comprobante de la prestación …" at bounding box center [279, 114] width 512 height 38
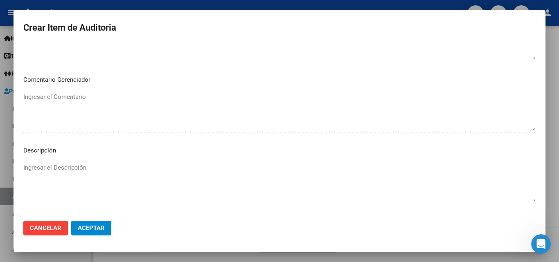
scroll to position [551, 0]
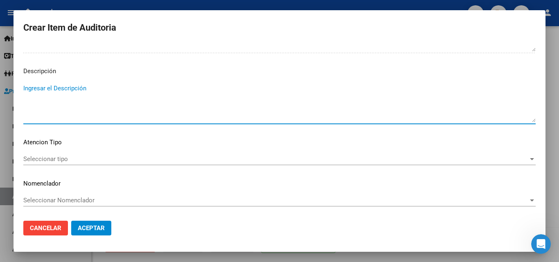
click at [94, 92] on textarea "Ingresar el Descripción" at bounding box center [279, 103] width 512 height 38
paste textarea "El beneficiario no ha suscripto en legal forma el comprobante de la prestación …"
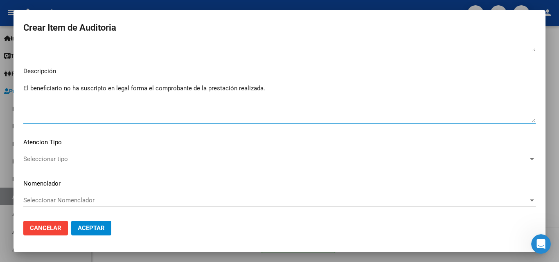
type textarea "El beneficiario no ha suscripto en legal forma el comprobante de la prestación …"
click at [103, 233] on button "Aceptar" at bounding box center [91, 228] width 40 height 15
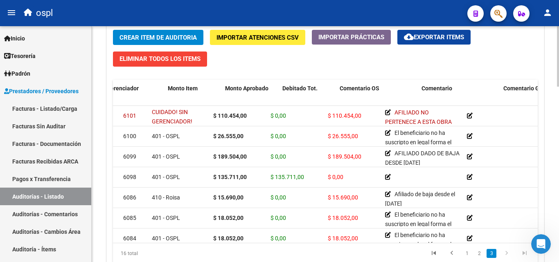
scroll to position [164, 0]
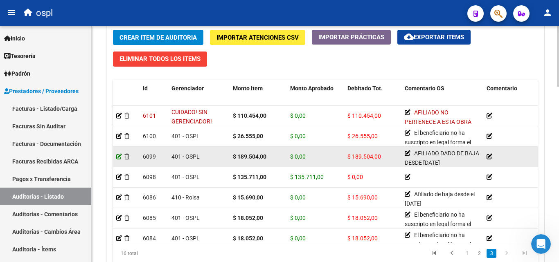
click at [117, 157] on icon at bounding box center [119, 157] width 6 height 6
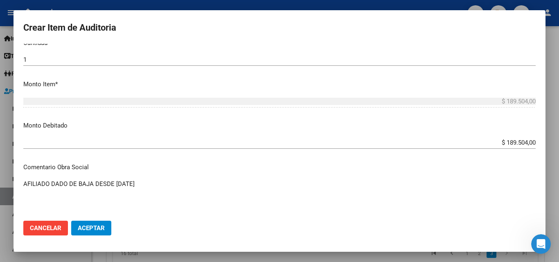
scroll to position [286, 0]
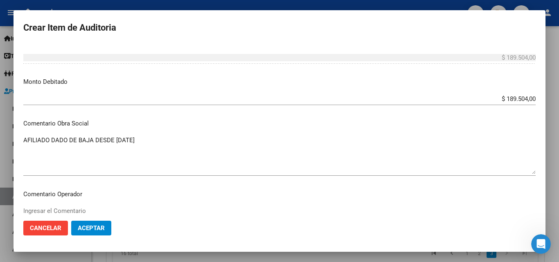
click at [116, 144] on textarea "AFILIADO DADO DE BAJA DESDE [DATE]" at bounding box center [279, 155] width 512 height 38
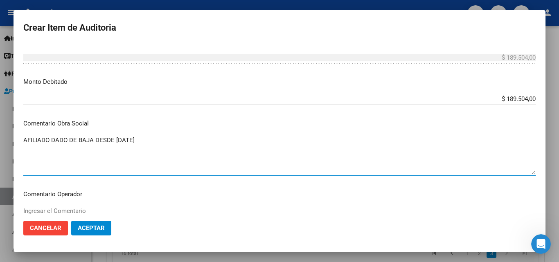
click at [116, 144] on textarea "AFILIADO DADO DE BAJA DESDE [DATE]" at bounding box center [279, 155] width 512 height 38
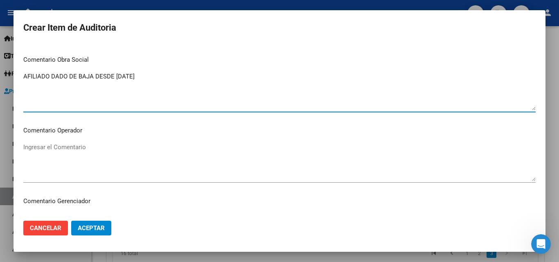
scroll to position [551, 0]
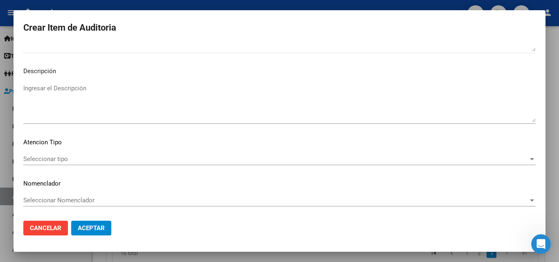
click at [90, 102] on textarea "Ingresar el Descripción" at bounding box center [279, 103] width 512 height 38
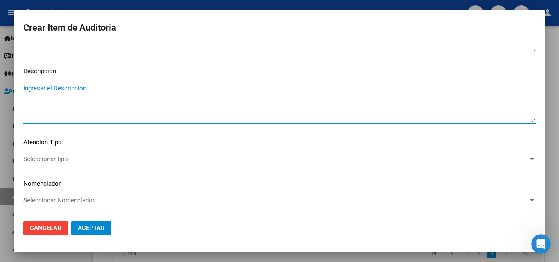
paste textarea "AFILIADO DADO DE BAJA DESDE [DATE]"
type textarea "AFILIADO DADO DE BAJA DESDE [DATE]"
click at [101, 225] on span "Aceptar" at bounding box center [91, 228] width 27 height 7
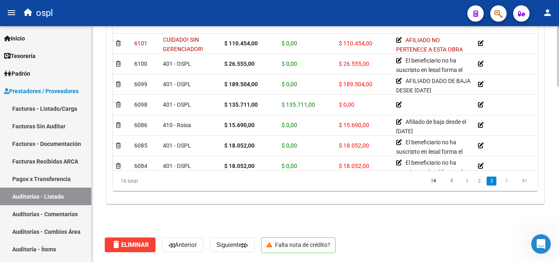
scroll to position [164, 0]
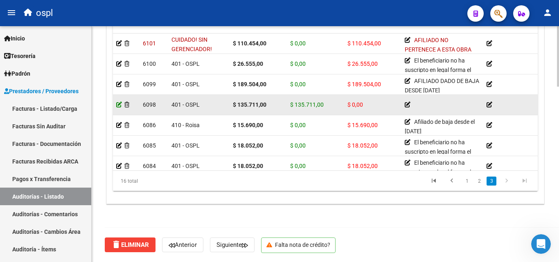
click at [117, 103] on icon at bounding box center [119, 105] width 6 height 6
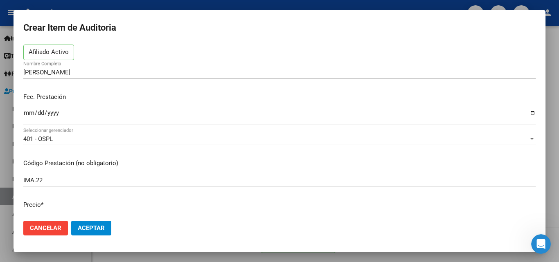
scroll to position [0, 0]
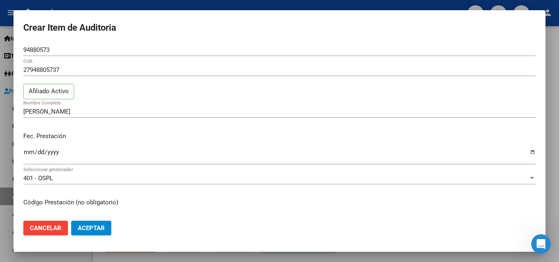
click at [195, 4] on div at bounding box center [279, 131] width 559 height 262
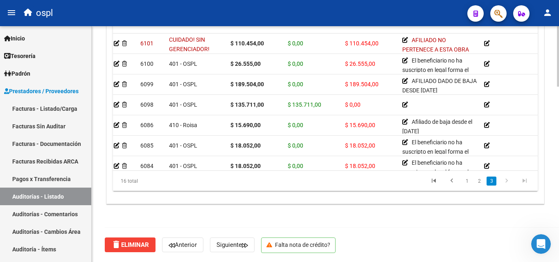
scroll to position [164, 0]
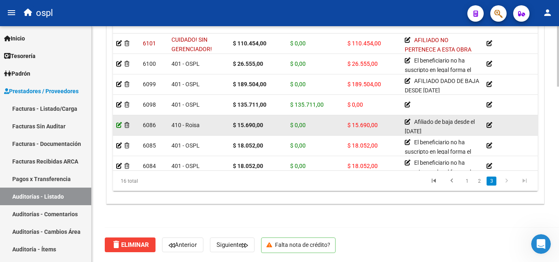
click at [117, 124] on icon at bounding box center [119, 125] width 6 height 6
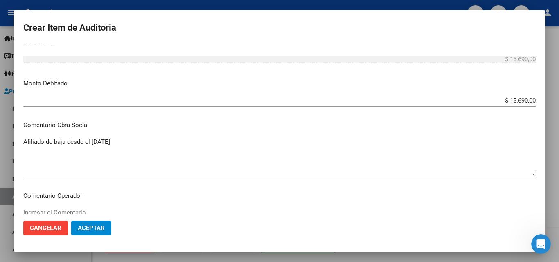
scroll to position [265, 0]
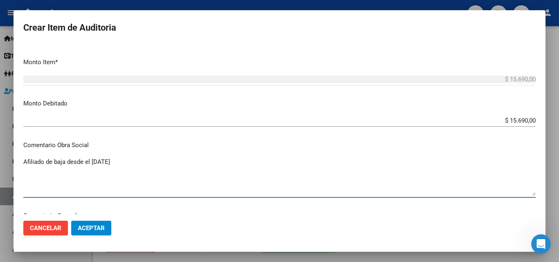
click at [83, 165] on textarea "Afiliado de baja desde el [DATE]" at bounding box center [279, 176] width 512 height 38
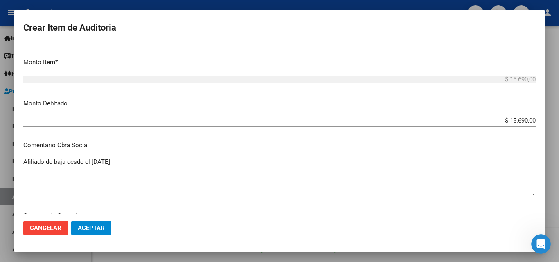
click at [95, 141] on p "Comentario Obra Social" at bounding box center [279, 145] width 512 height 9
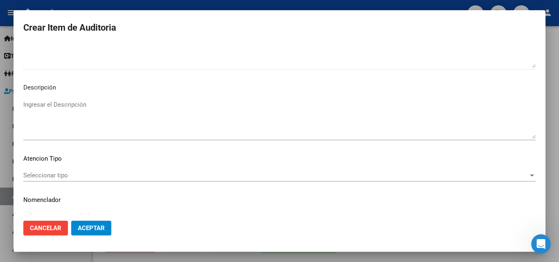
scroll to position [551, 0]
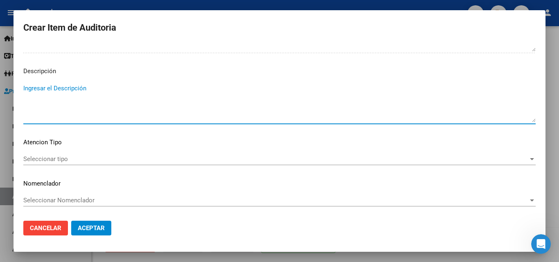
click at [92, 98] on textarea "Ingresar el Descripción" at bounding box center [279, 103] width 512 height 38
paste textarea "Afiliado de baja desde el [DATE]"
type textarea "Afiliado de baja desde el [DATE]"
click at [121, 76] on p "Descripción" at bounding box center [279, 71] width 512 height 9
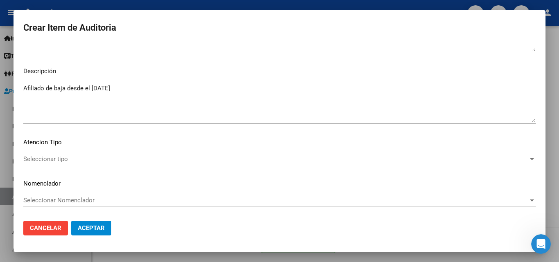
click at [108, 228] on button "Aceptar" at bounding box center [91, 228] width 40 height 15
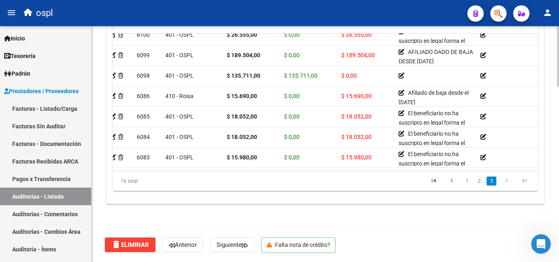
scroll to position [199, 0]
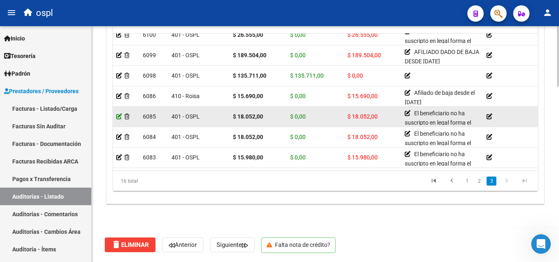
click at [120, 114] on icon at bounding box center [119, 117] width 6 height 6
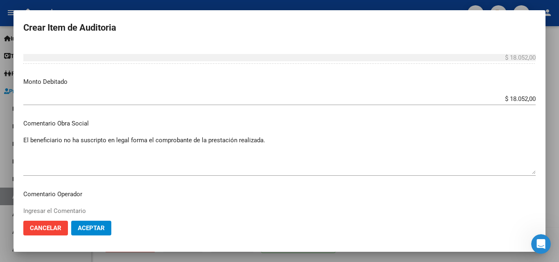
scroll to position [368, 0]
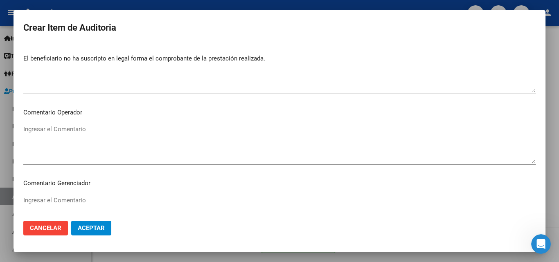
click at [134, 54] on div "El beneficiario no ha suscripto en legal forma el comprobante de la prestación …" at bounding box center [279, 73] width 512 height 42
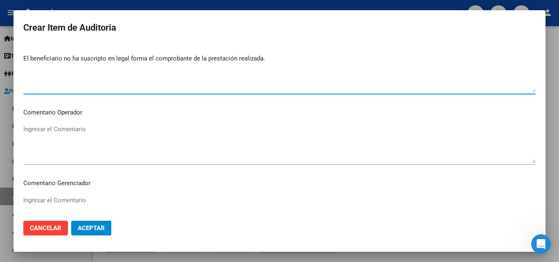
click at [136, 62] on textarea "El beneficiario no ha suscripto en legal forma el comprobante de la prestación …" at bounding box center [279, 73] width 512 height 38
click at [136, 71] on textarea "El beneficiario no ha suscripto en legal forma el comprobante de la prestación …" at bounding box center [279, 73] width 512 height 38
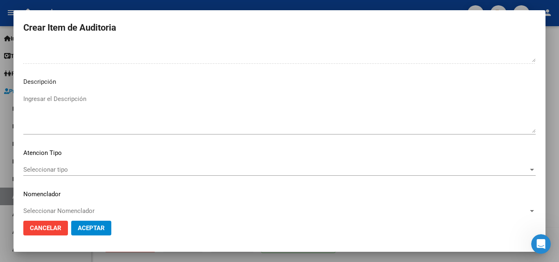
scroll to position [551, 0]
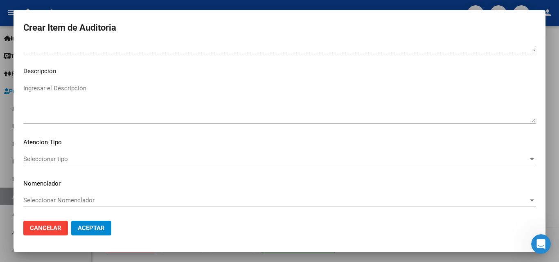
click at [67, 102] on textarea "Ingresar el Descripción" at bounding box center [279, 103] width 512 height 38
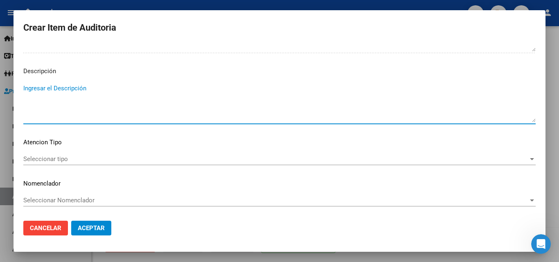
paste textarea "El beneficiario no ha suscripto en legal forma el comprobante de la prestación …"
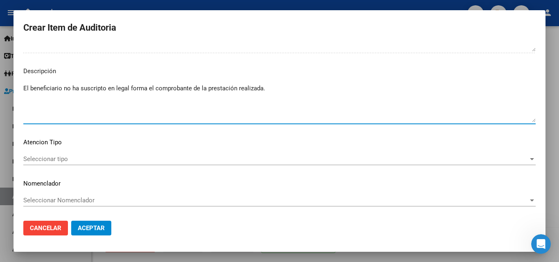
type textarea "El beneficiario no ha suscripto en legal forma el comprobante de la prestación …"
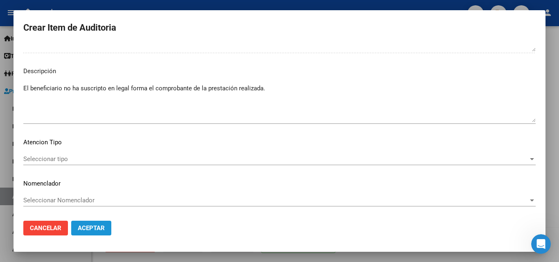
click at [103, 229] on span "Aceptar" at bounding box center [91, 228] width 27 height 7
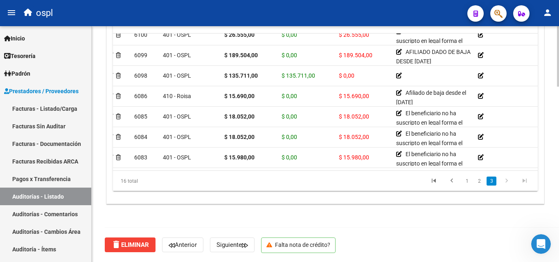
scroll to position [199, 0]
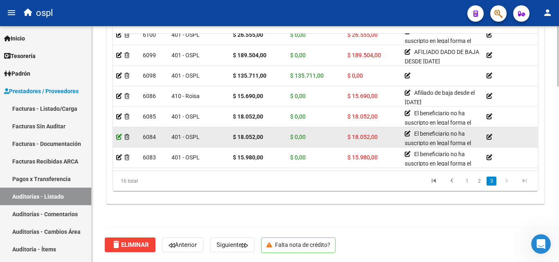
click at [117, 134] on icon at bounding box center [119, 137] width 6 height 6
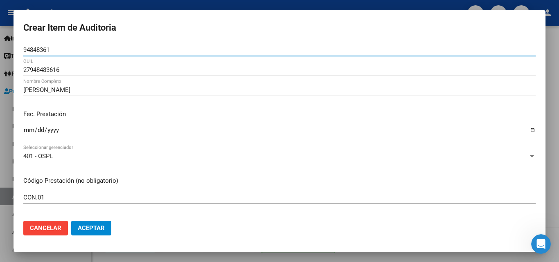
scroll to position [349, 0]
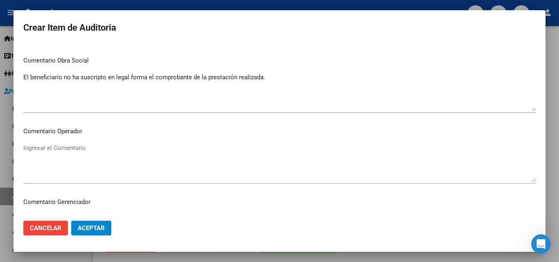
click at [156, 81] on textarea "El beneficiario no ha suscripto en legal forma el comprobante de la prestación …" at bounding box center [279, 92] width 512 height 38
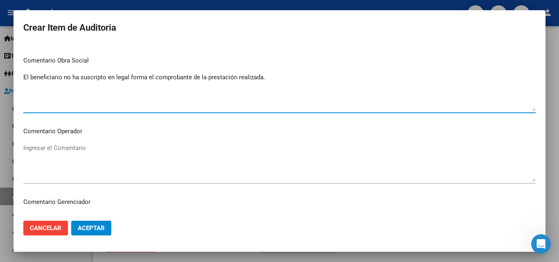
click at [156, 82] on textarea "El beneficiario no ha suscripto en legal forma el comprobante de la prestación …" at bounding box center [279, 92] width 512 height 38
click at [156, 78] on textarea "El beneficiario no ha suscripto en legal forma el comprobante de la prestación …" at bounding box center [279, 92] width 512 height 38
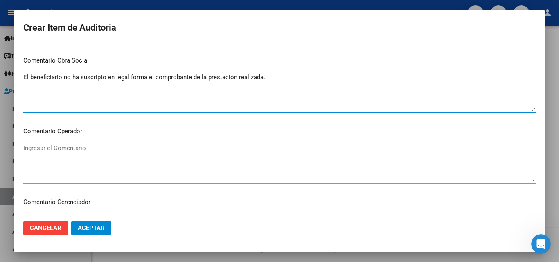
click at [156, 78] on textarea "El beneficiario no ha suscripto en legal forma el comprobante de la prestación …" at bounding box center [279, 92] width 512 height 38
click at [154, 60] on p "Comentario Obra Social" at bounding box center [279, 60] width 512 height 9
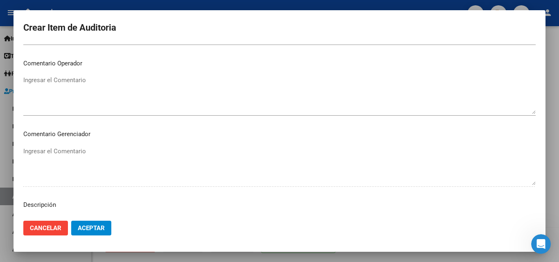
scroll to position [551, 0]
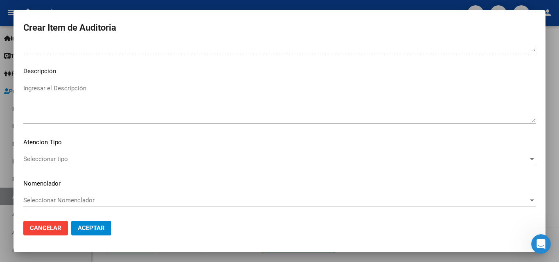
click at [69, 85] on textarea "Ingresar el Descripción" at bounding box center [279, 103] width 512 height 38
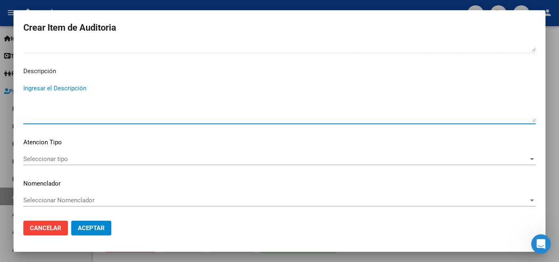
paste textarea "El beneficiario no ha suscripto en legal forma el comprobante de la prestación …"
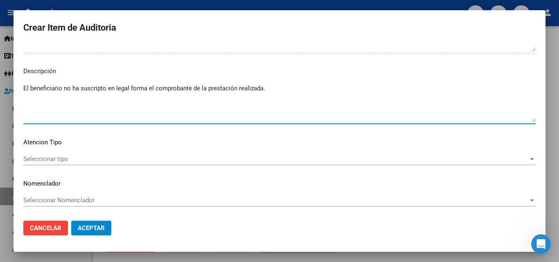
type textarea "El beneficiario no ha suscripto en legal forma el comprobante de la prestación …"
click at [99, 229] on span "Aceptar" at bounding box center [91, 228] width 27 height 7
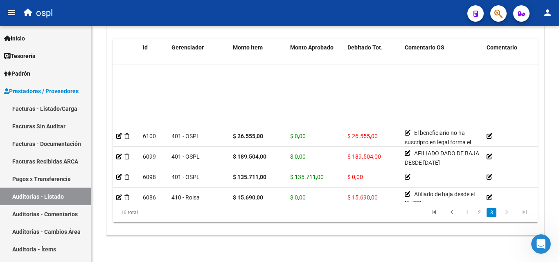
scroll to position [199, 0]
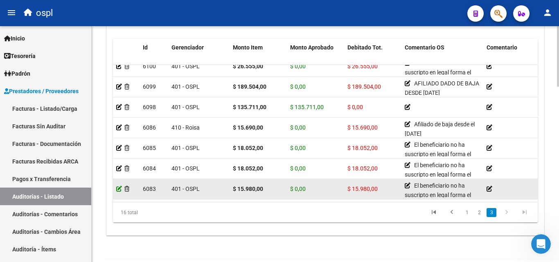
click at [120, 186] on icon at bounding box center [119, 189] width 6 height 6
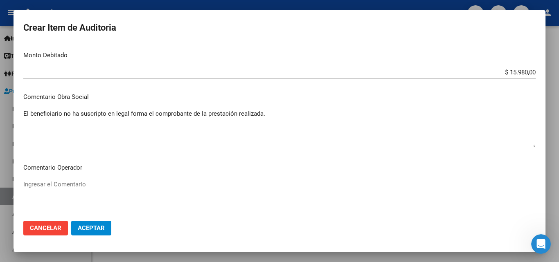
scroll to position [327, 0]
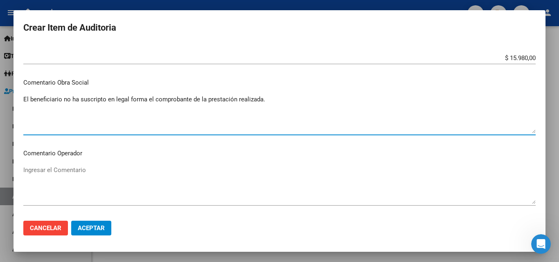
click at [145, 101] on textarea "El beneficiario no ha suscripto en legal forma el comprobante de la prestación …" at bounding box center [279, 114] width 512 height 38
click at [148, 81] on p "Comentario Obra Social" at bounding box center [279, 82] width 512 height 9
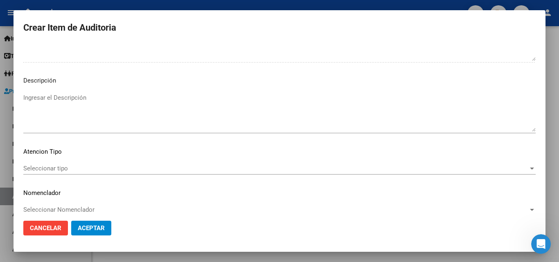
scroll to position [551, 0]
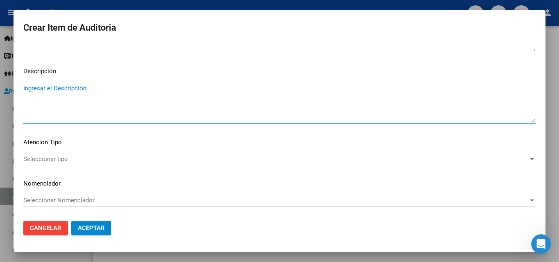
click at [83, 89] on textarea "Ingresar el Descripción" at bounding box center [279, 103] width 512 height 38
paste textarea "El beneficiario no ha suscripto en legal forma el comprobante de la prestación …"
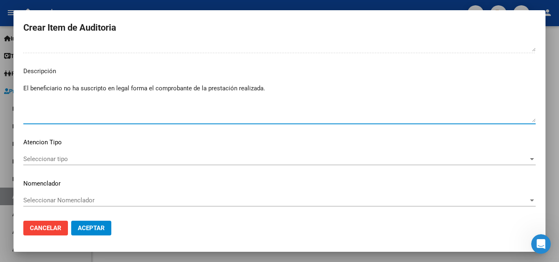
type textarea "El beneficiario no ha suscripto en legal forma el comprobante de la prestación …"
click at [126, 74] on p "Descripción" at bounding box center [279, 71] width 512 height 9
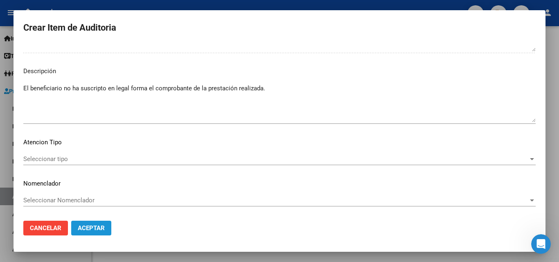
click at [91, 232] on span "Aceptar" at bounding box center [91, 228] width 27 height 7
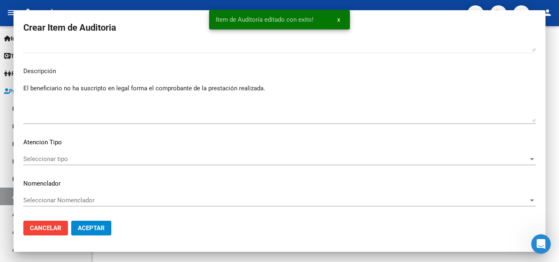
scroll to position [0, 0]
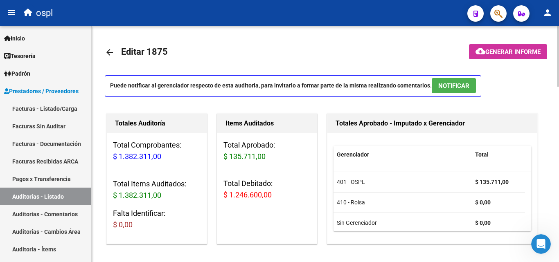
click at [324, 126] on div "Items Auditados Total Aprobado: $ 135.711,00 Total Debitado: $ 1.246.600,00" at bounding box center [270, 179] width 110 height 134
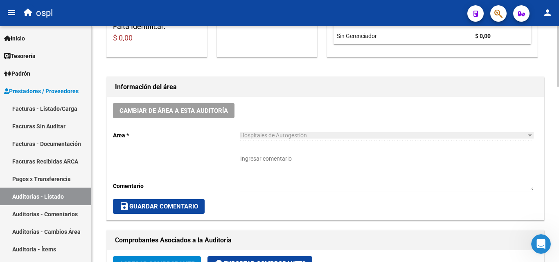
scroll to position [205, 0]
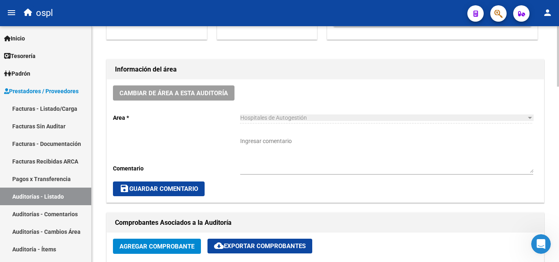
click at [315, 104] on div "Cambiar de área a esta auditoría Area * Hospitales de Autogestión Seleccionar a…" at bounding box center [325, 140] width 437 height 123
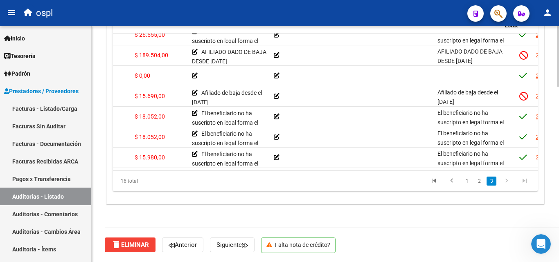
scroll to position [199, 229]
